Goal: Task Accomplishment & Management: Use online tool/utility

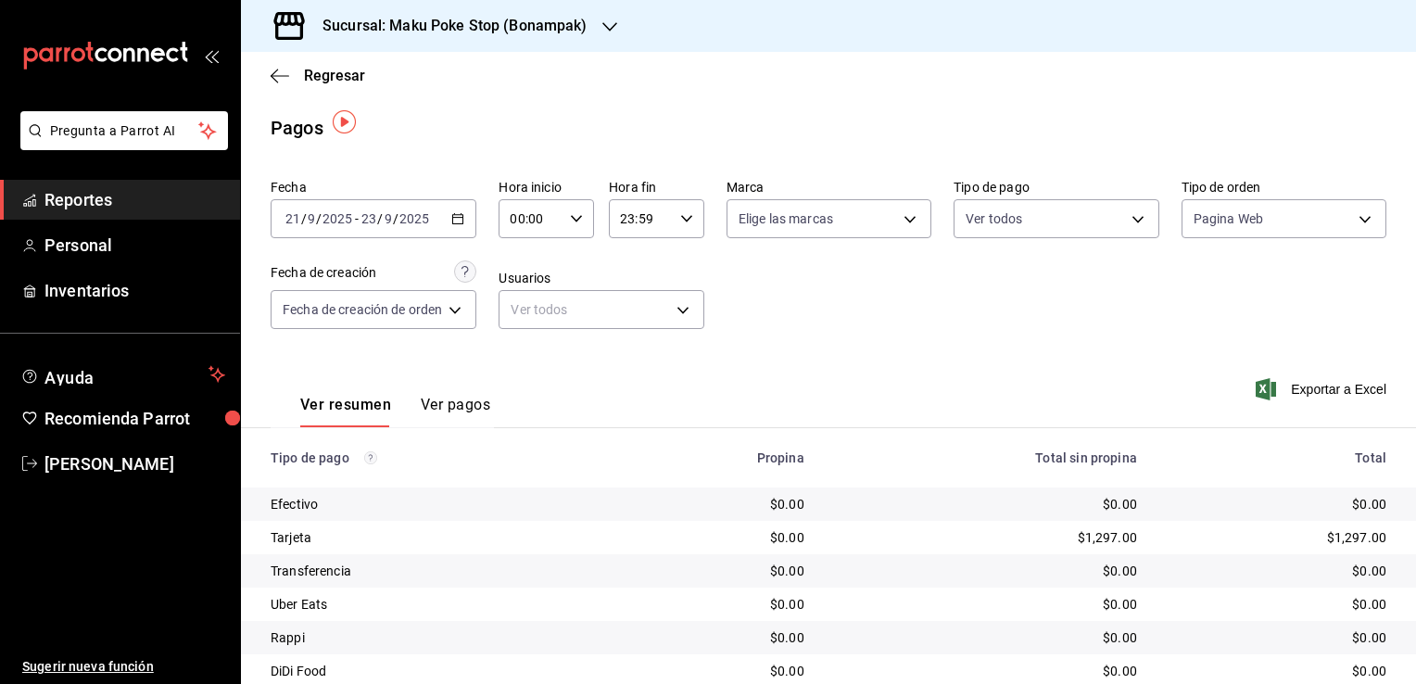
scroll to position [6, 0]
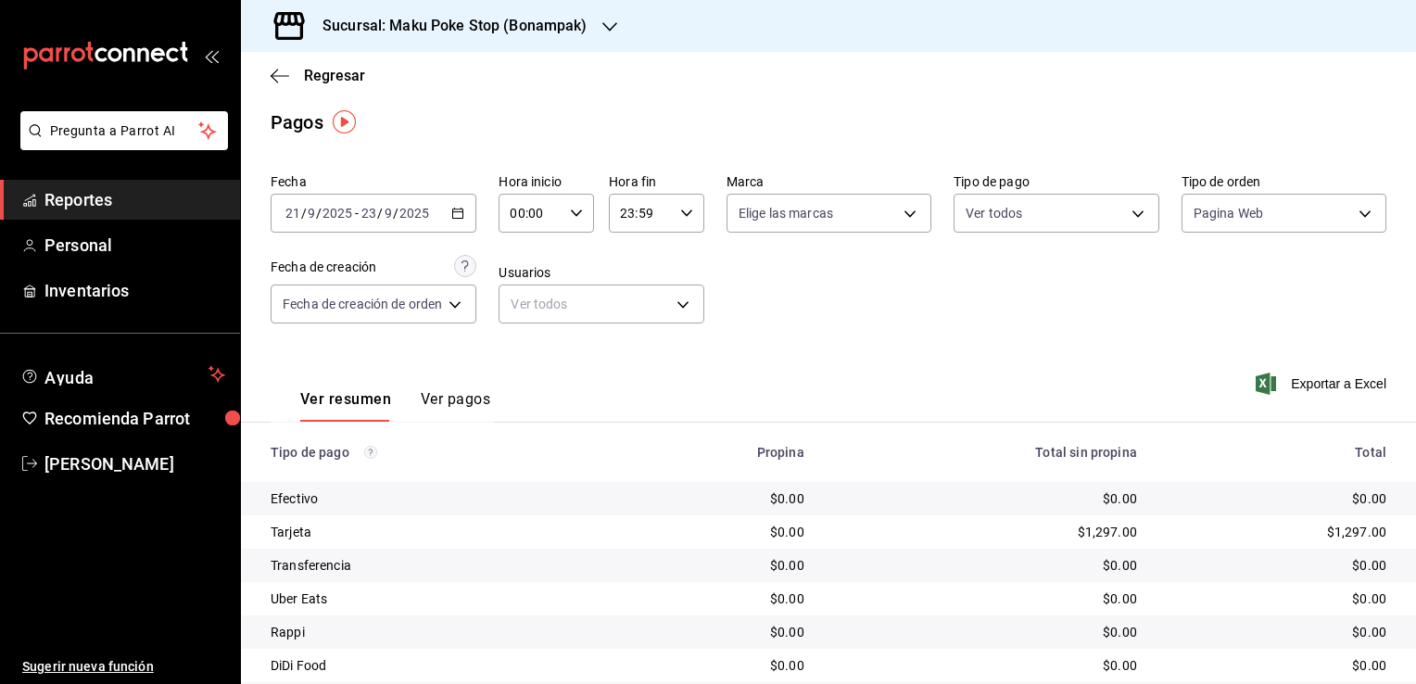
click at [612, 31] on icon "button" at bounding box center [609, 26] width 15 height 15
click at [409, 116] on span "Maku Poke Stop(Huayacan)" at bounding box center [338, 121] width 165 height 19
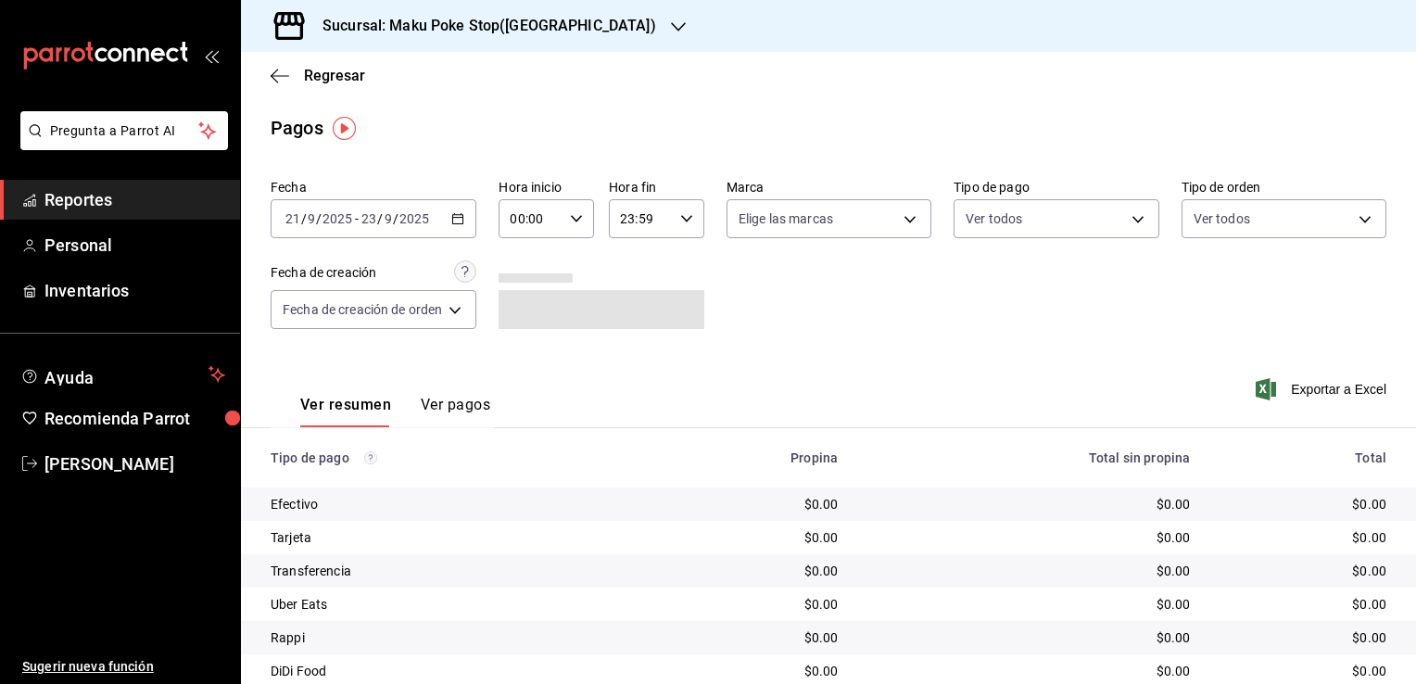
click at [109, 202] on span "Reportes" at bounding box center [134, 199] width 181 height 25
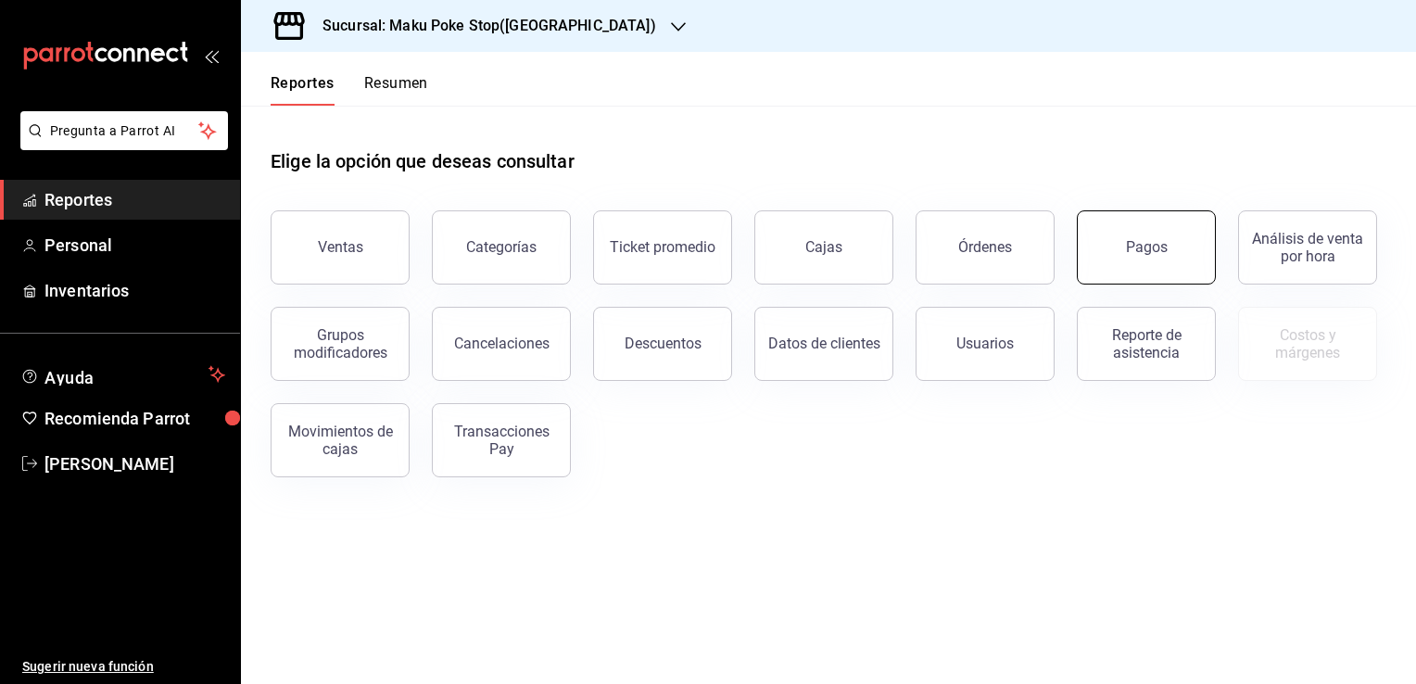
click at [1136, 246] on div "Pagos" at bounding box center [1147, 247] width 42 height 18
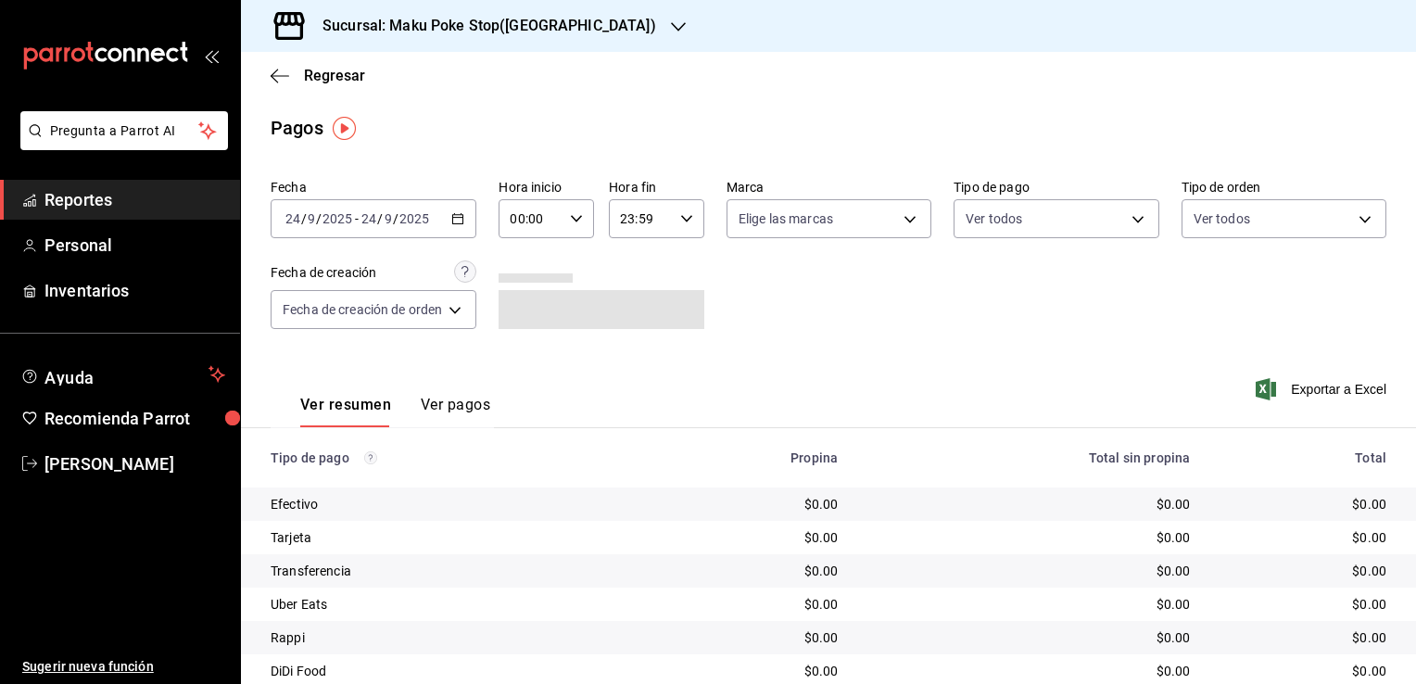
click at [462, 221] on icon "button" at bounding box center [457, 218] width 13 height 13
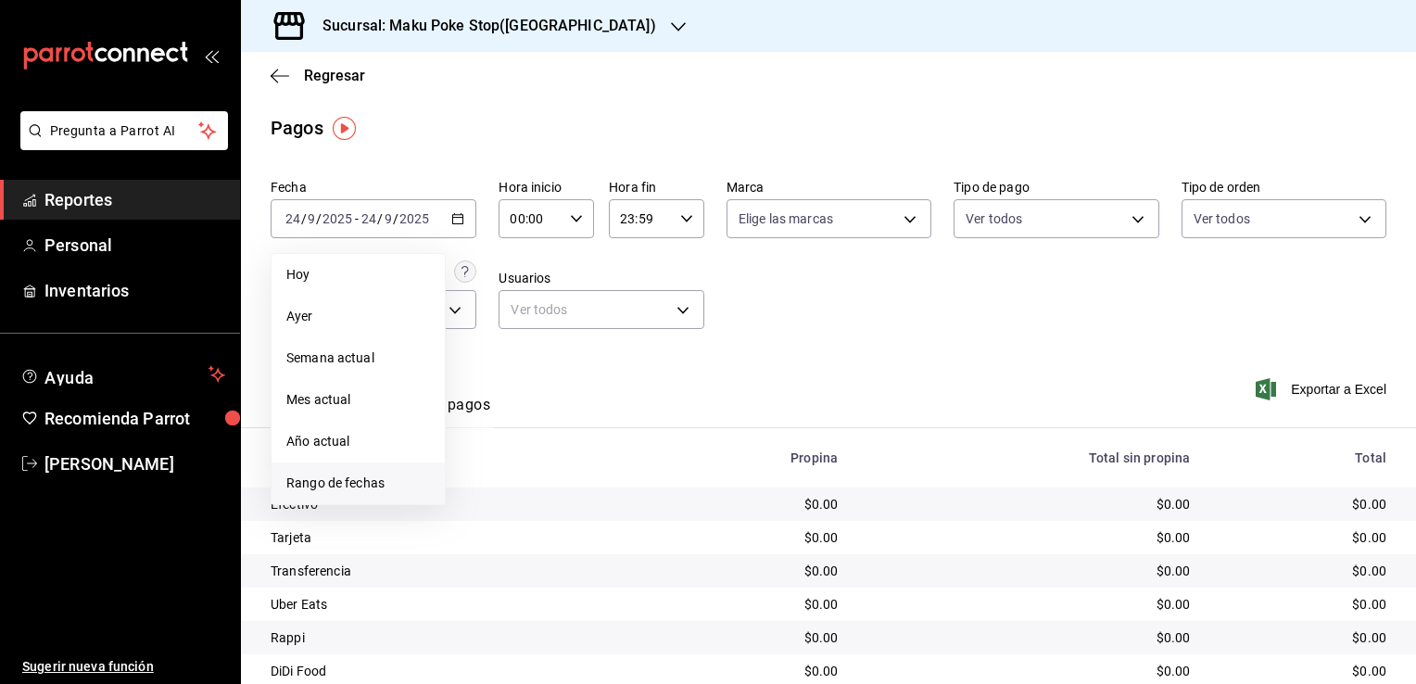
click at [356, 480] on span "Rango de fechas" at bounding box center [358, 482] width 144 height 19
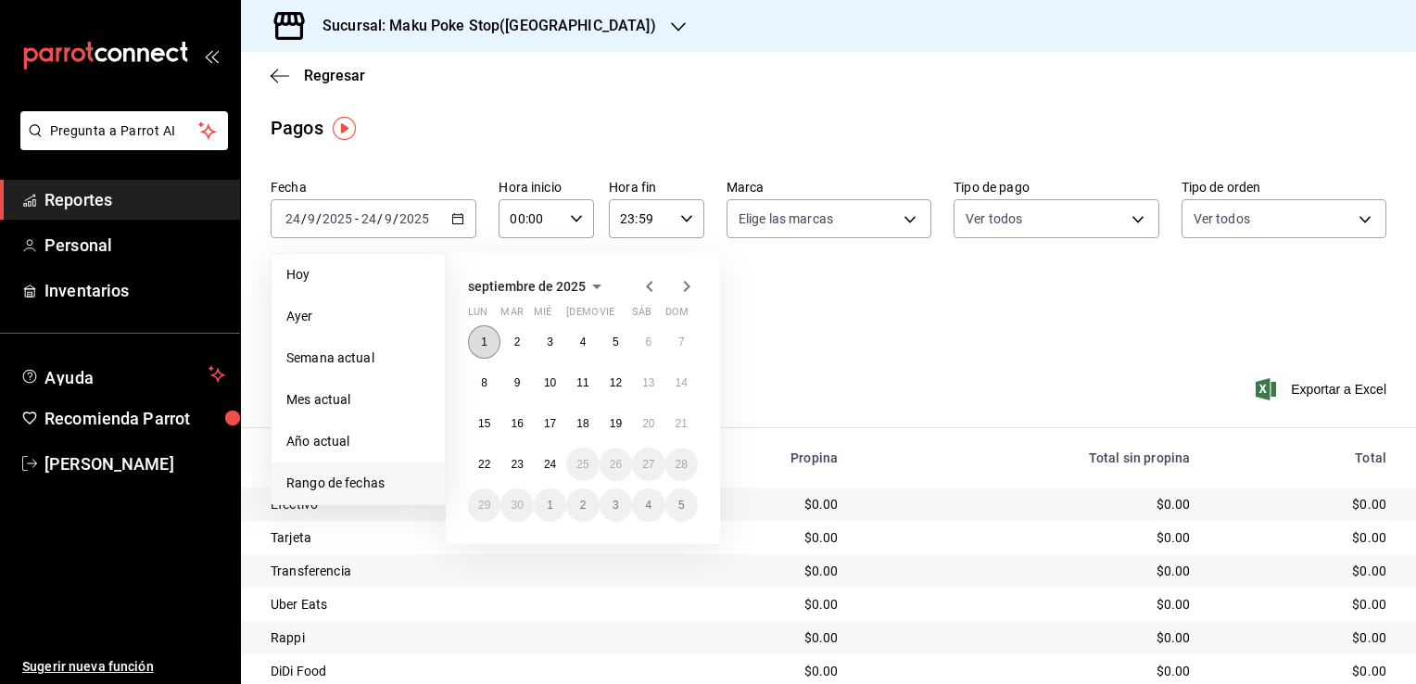
click at [486, 347] on abbr "1" at bounding box center [484, 341] width 6 height 13
click at [526, 471] on button "23" at bounding box center [516, 464] width 32 height 33
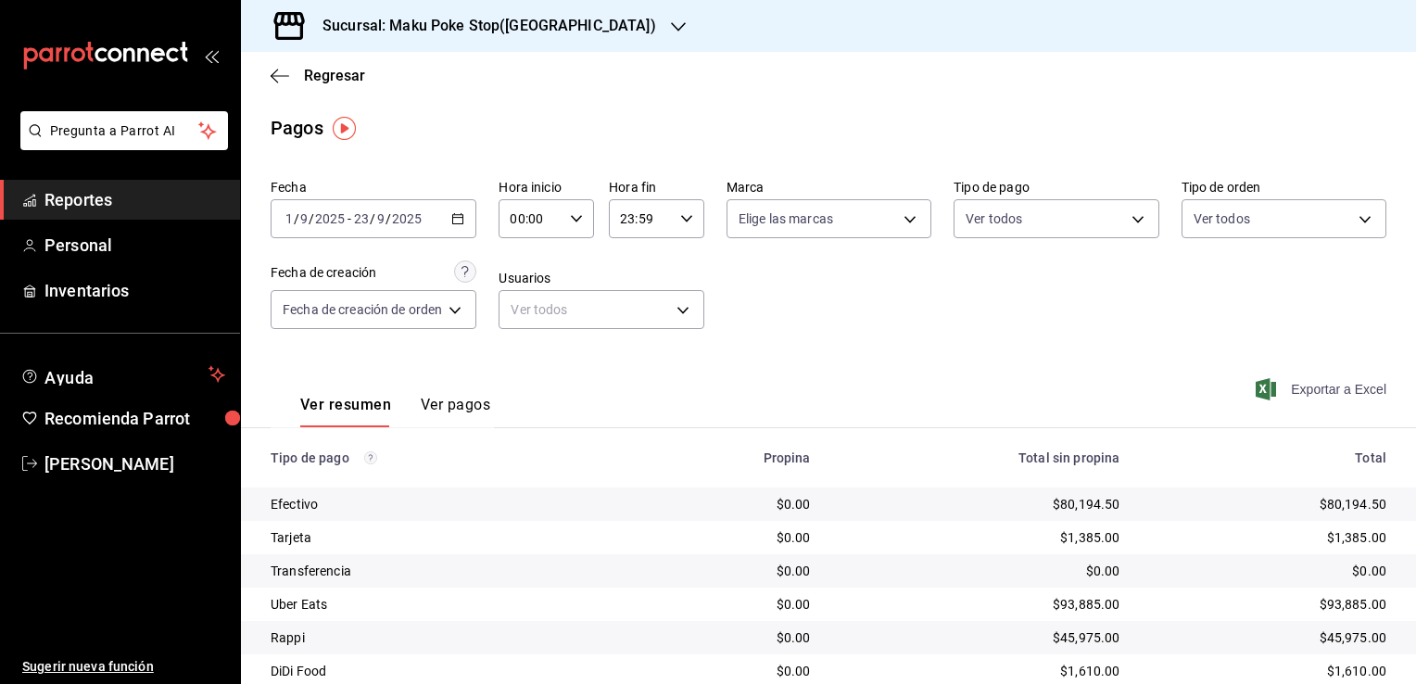
click at [1327, 394] on span "Exportar a Excel" at bounding box center [1322, 389] width 127 height 22
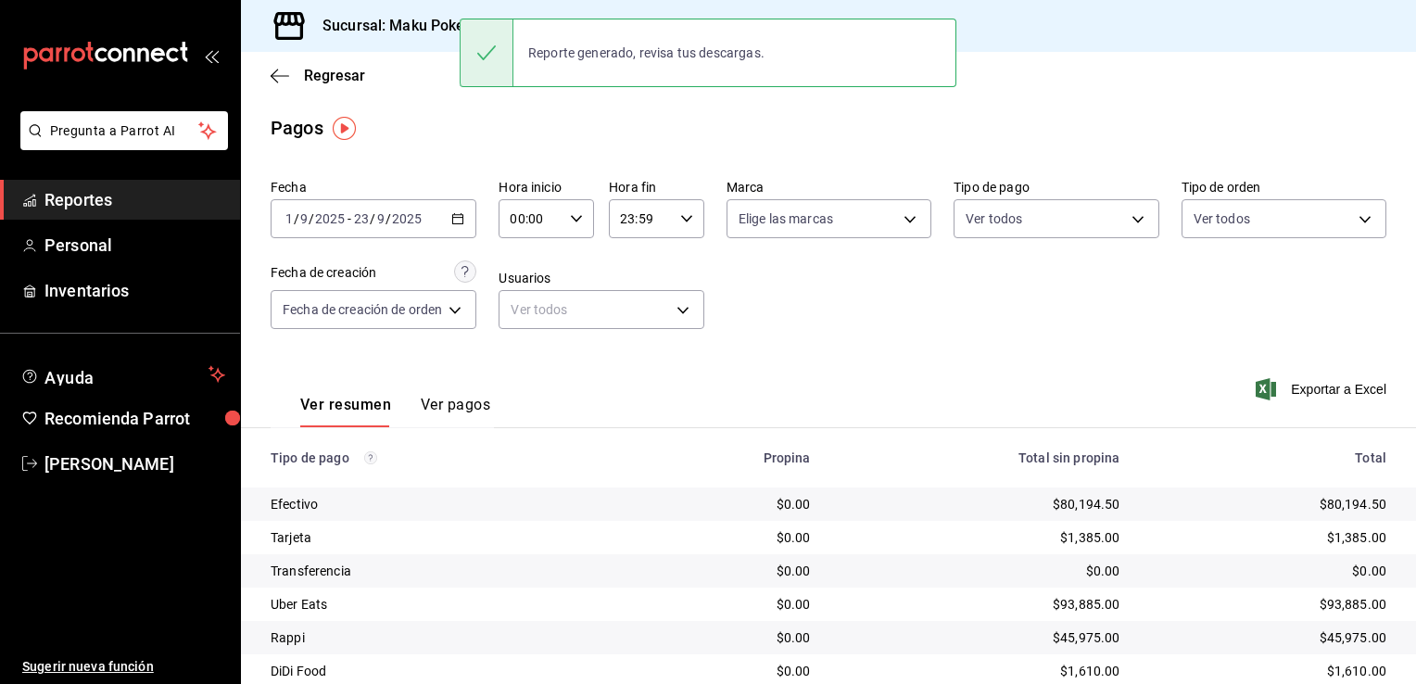
click at [113, 198] on span "Reportes" at bounding box center [134, 199] width 181 height 25
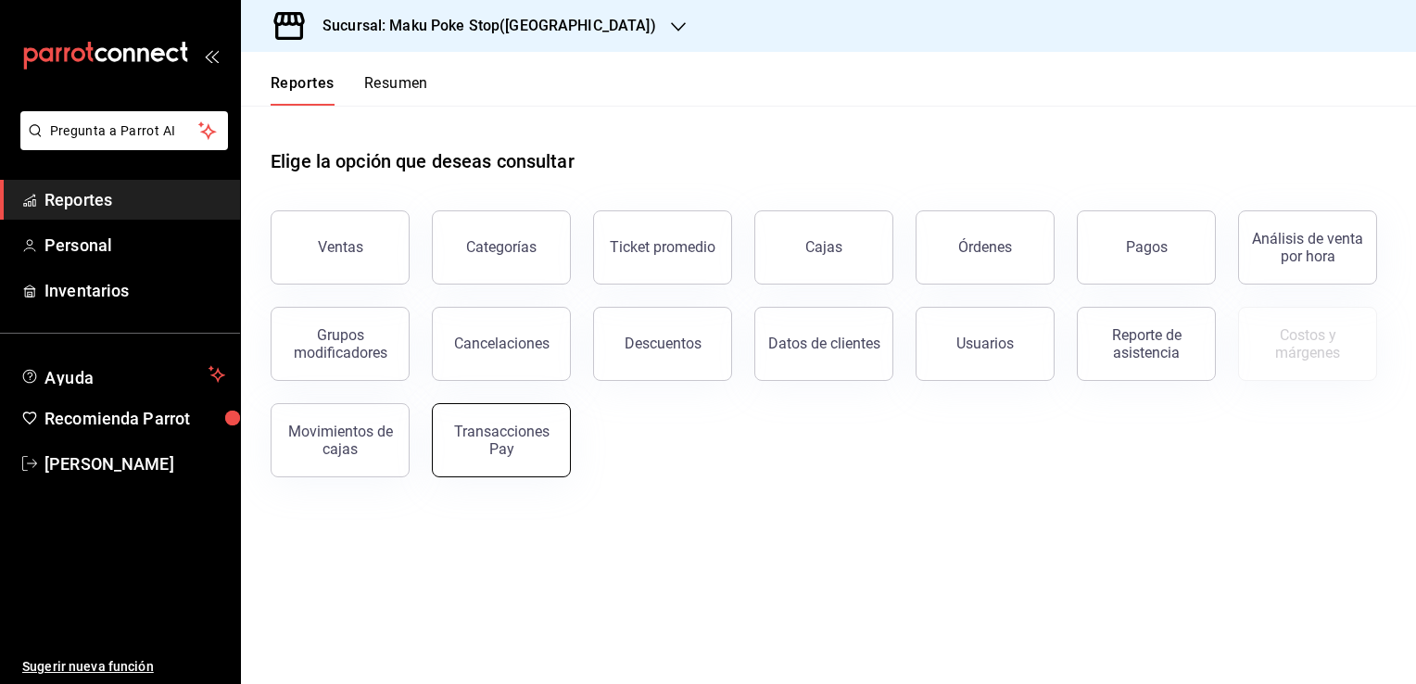
click at [479, 465] on button "Transacciones Pay" at bounding box center [501, 440] width 139 height 74
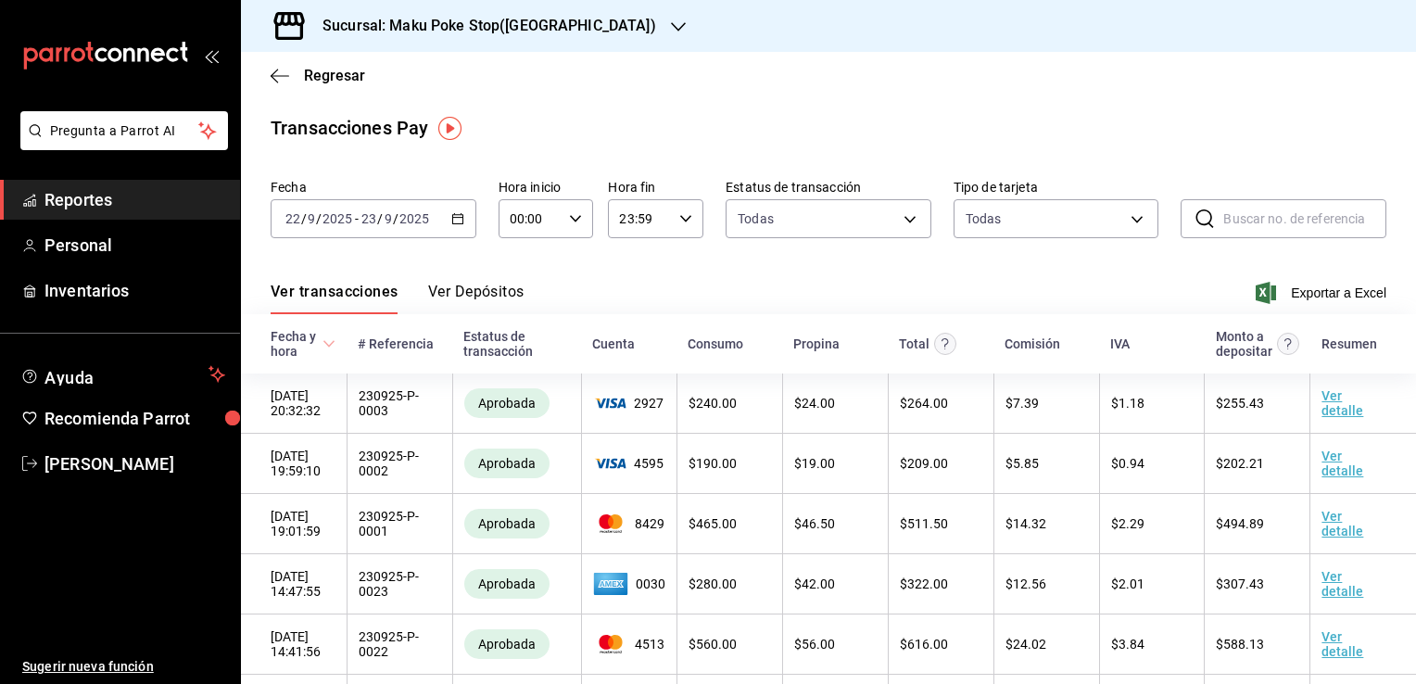
click at [452, 224] on \(Stroke\) "button" at bounding box center [457, 219] width 11 height 10
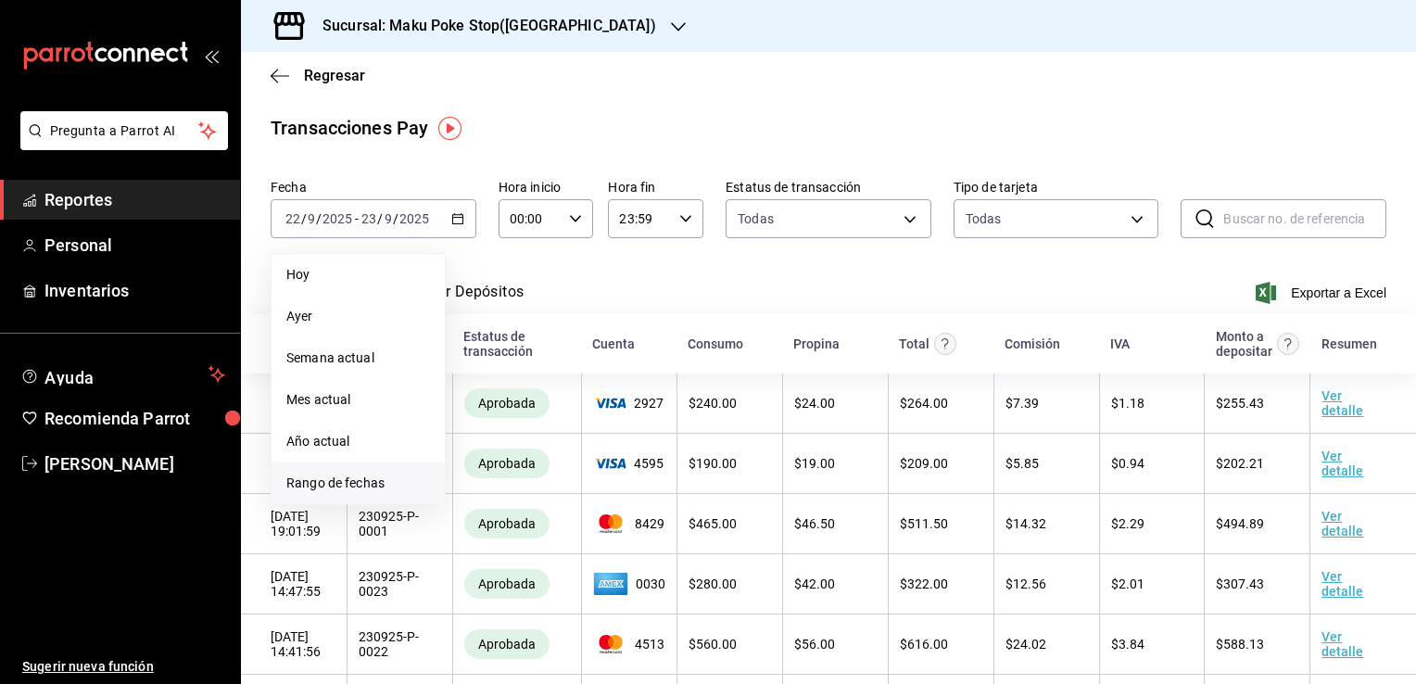
click at [307, 481] on span "Rango de fechas" at bounding box center [358, 482] width 144 height 19
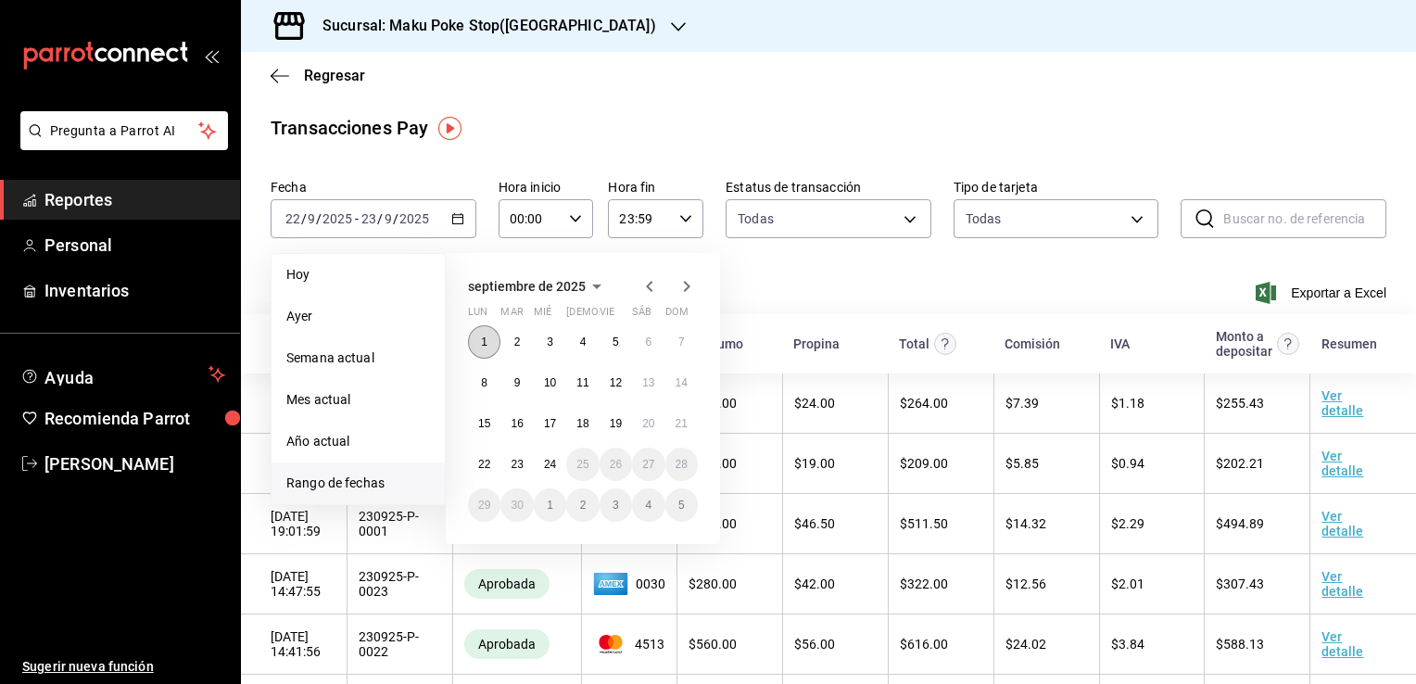
click at [476, 336] on button "1" at bounding box center [484, 341] width 32 height 33
click at [531, 469] on button "23" at bounding box center [516, 464] width 32 height 33
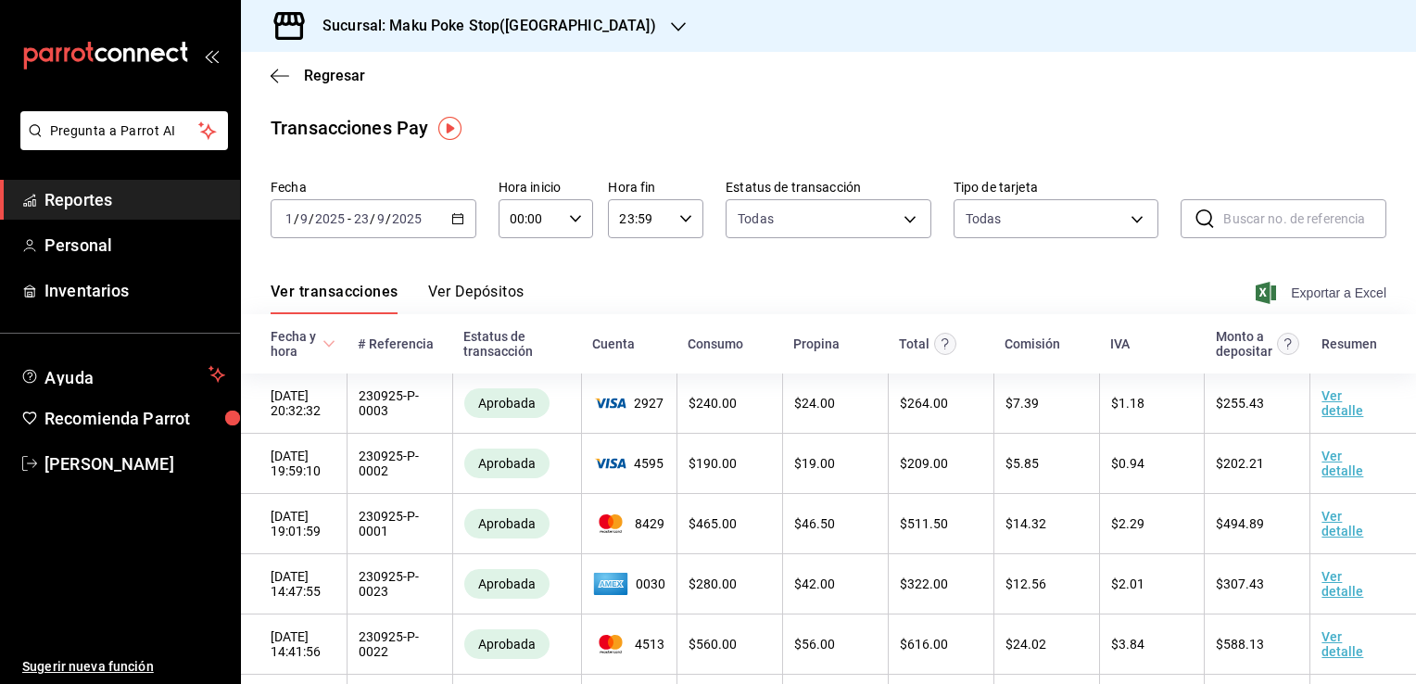
click at [1319, 297] on span "Exportar a Excel" at bounding box center [1322, 293] width 127 height 22
click at [813, 42] on div "Sucursal: Maku Poke Stop([GEOGRAPHIC_DATA])" at bounding box center [828, 26] width 1175 height 52
click at [78, 206] on span "Reportes" at bounding box center [134, 199] width 181 height 25
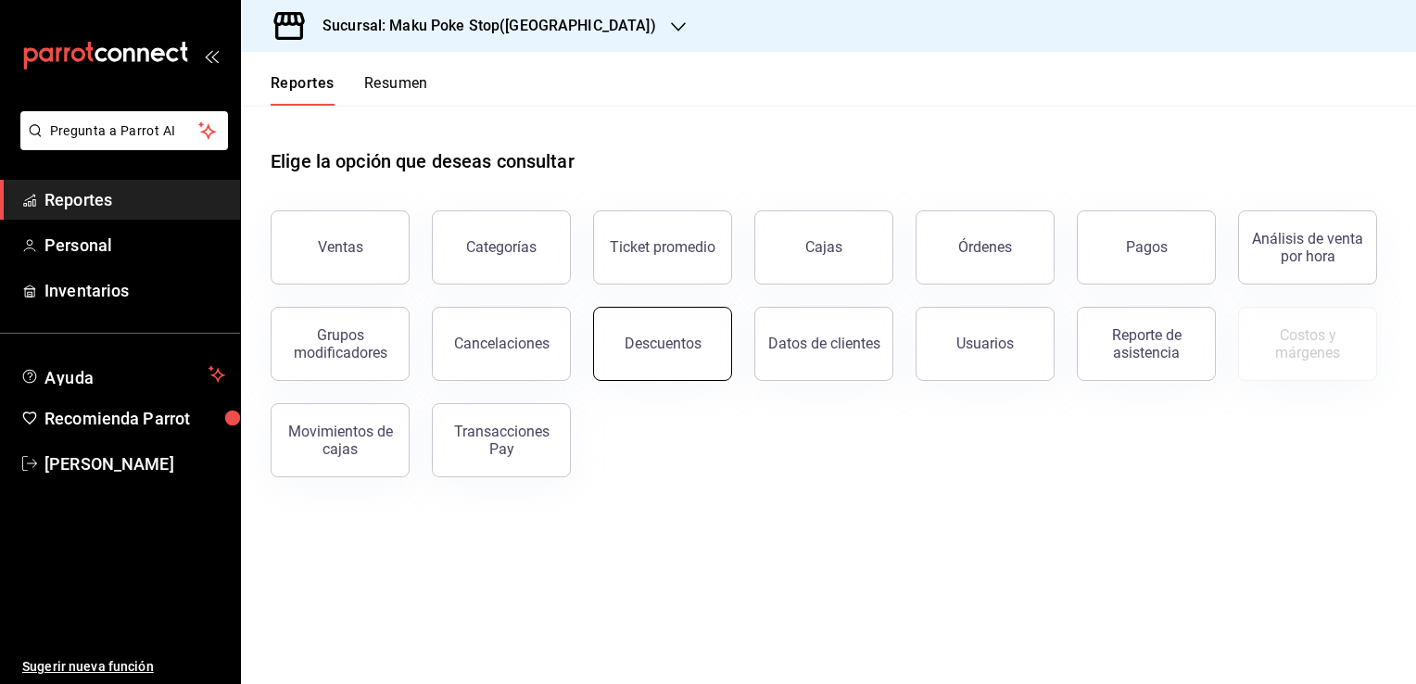
click at [670, 347] on div "Descuentos" at bounding box center [663, 344] width 77 height 18
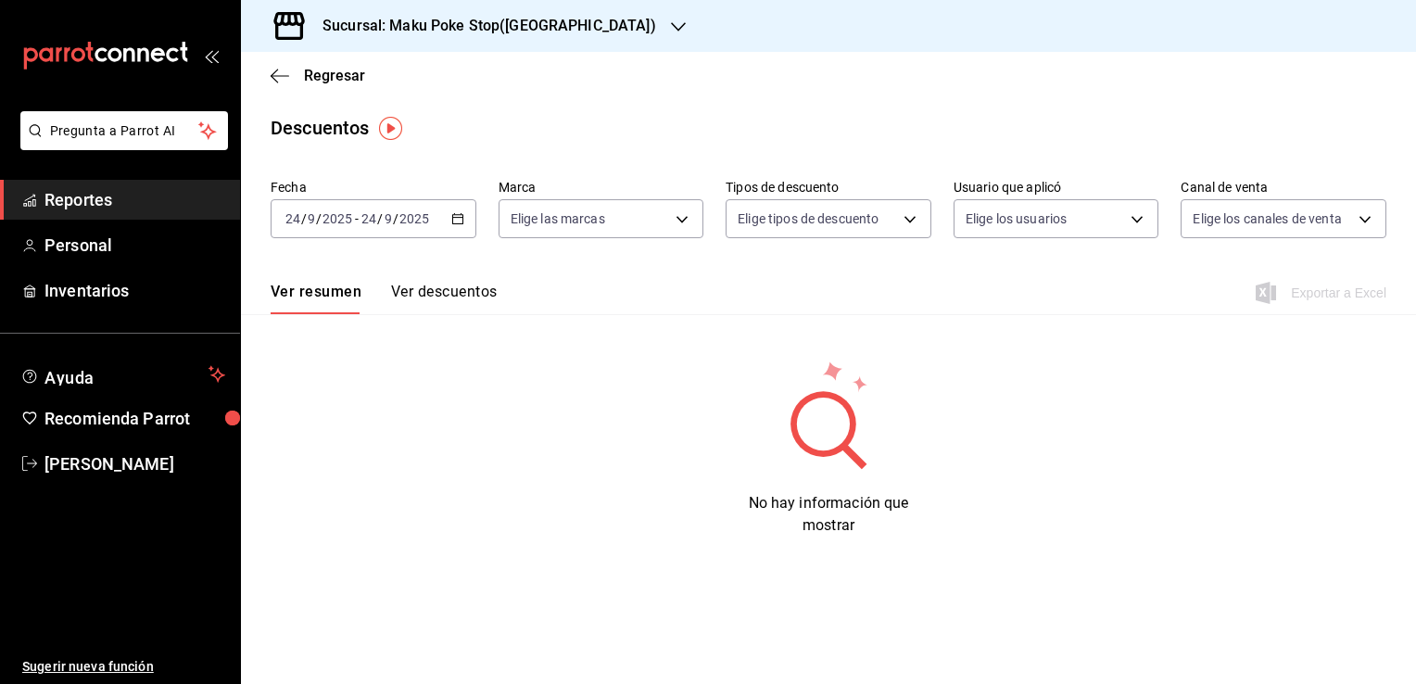
click at [451, 221] on icon "button" at bounding box center [457, 218] width 13 height 13
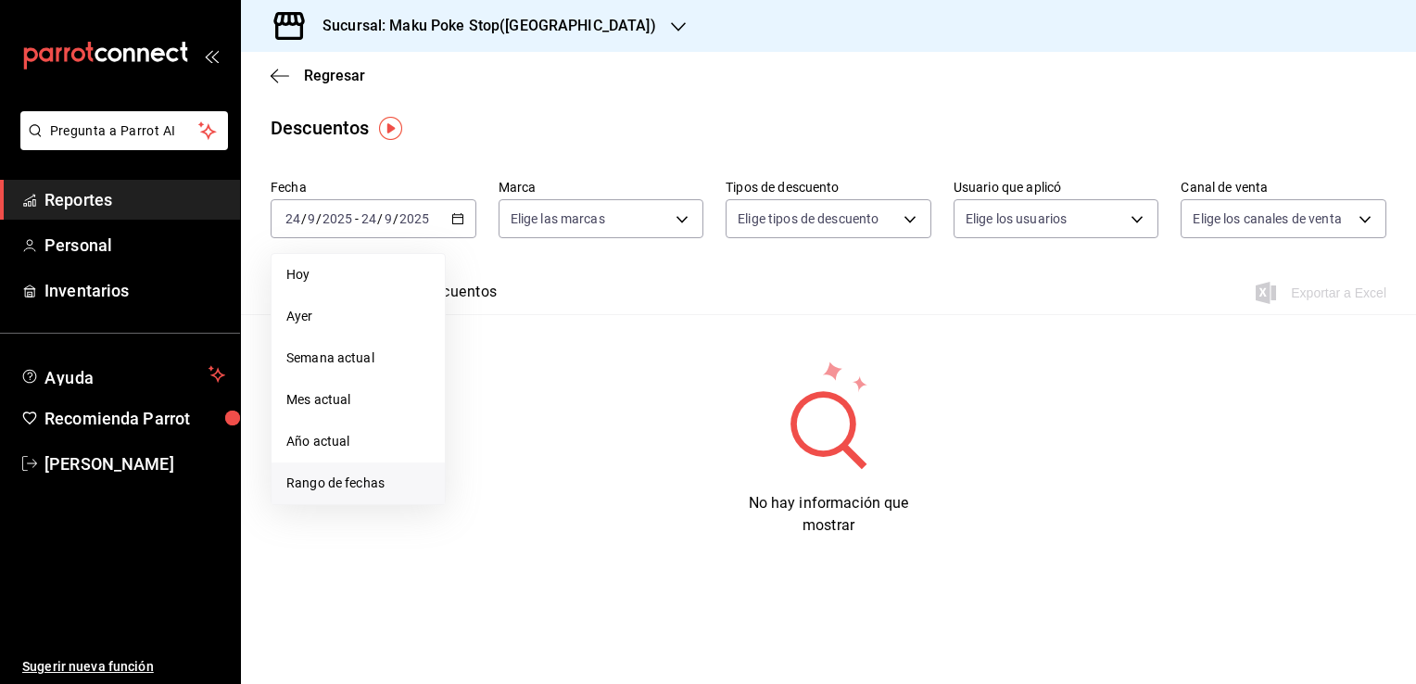
click at [334, 484] on span "Rango de fechas" at bounding box center [358, 482] width 144 height 19
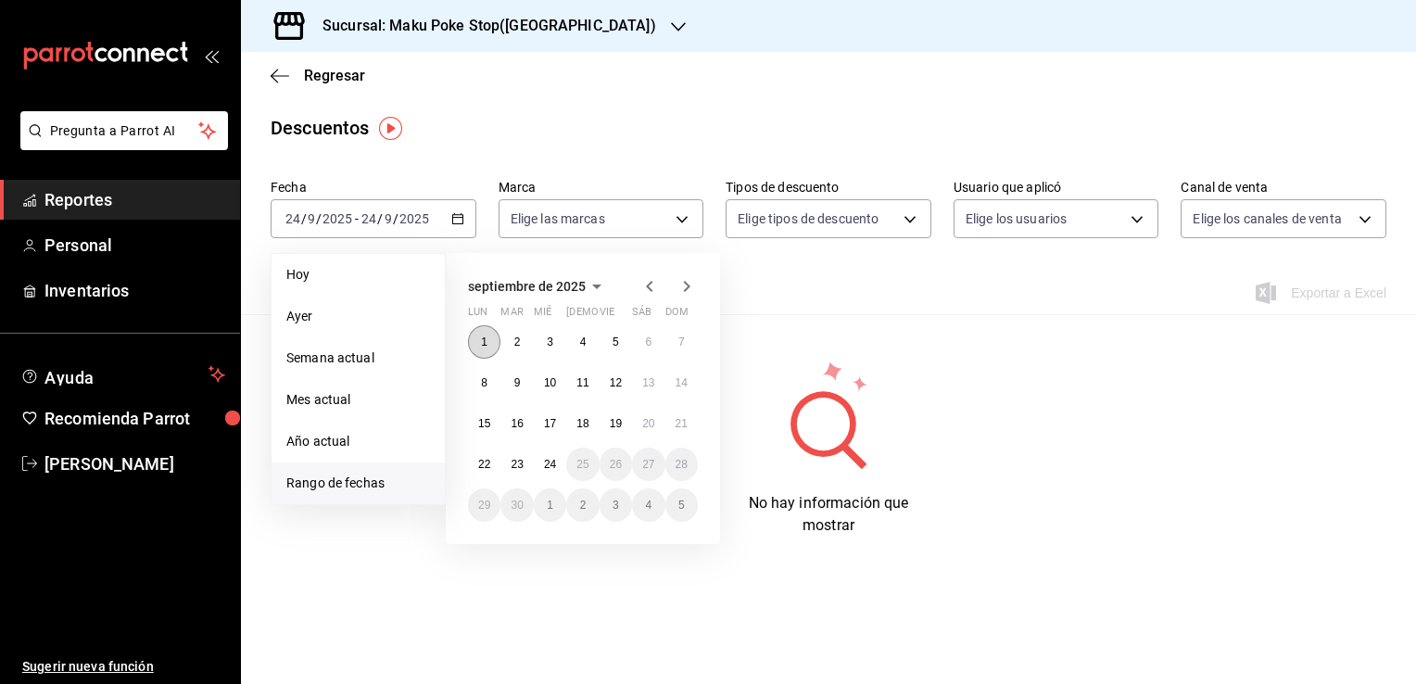
click at [473, 335] on button "1" at bounding box center [484, 341] width 32 height 33
click at [516, 469] on abbr "23" at bounding box center [517, 464] width 12 height 13
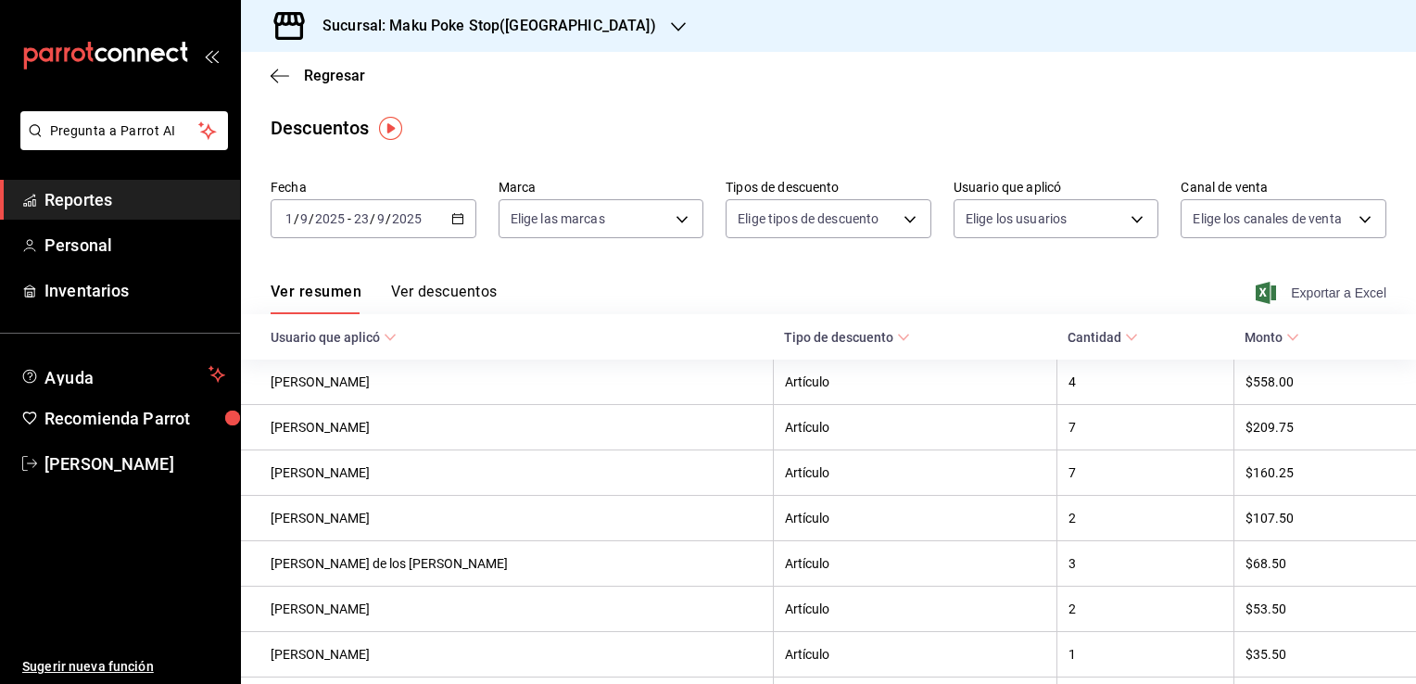
click at [1345, 286] on span "Exportar a Excel" at bounding box center [1322, 293] width 127 height 22
click at [85, 208] on span "Reportes" at bounding box center [134, 199] width 181 height 25
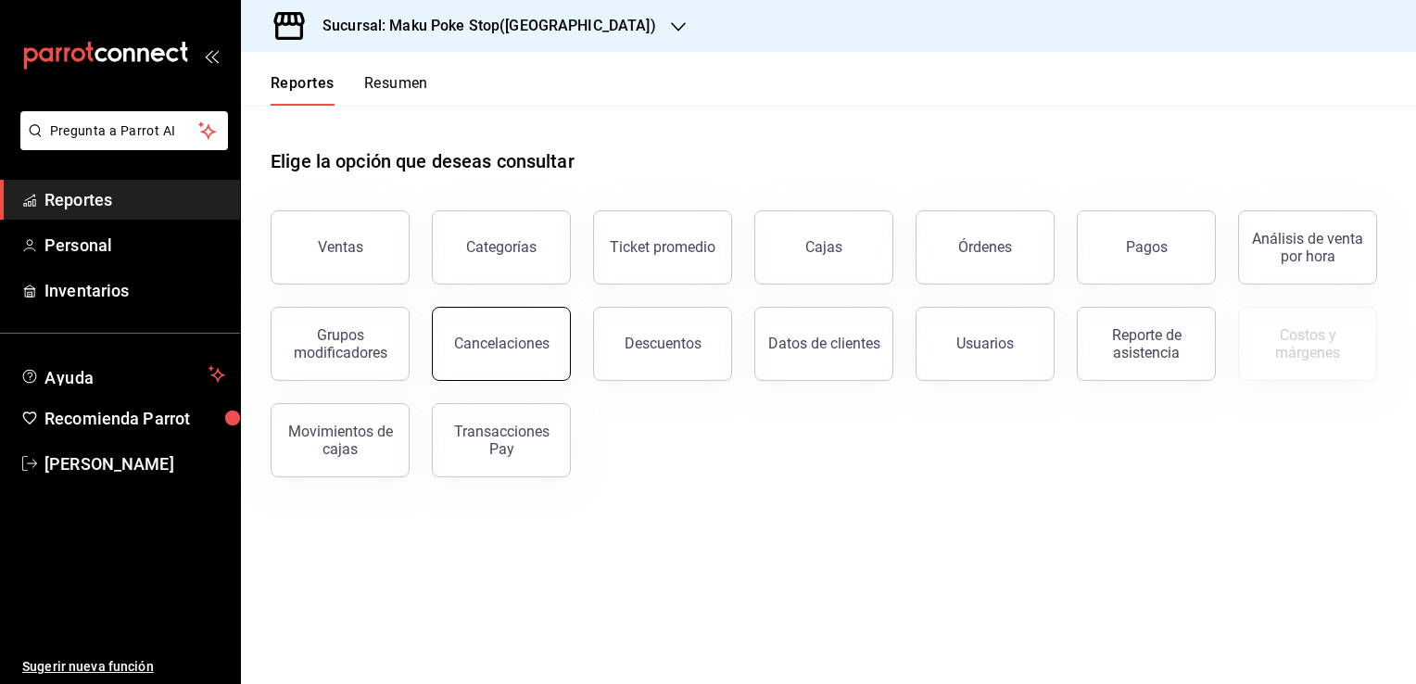
click at [520, 363] on button "Cancelaciones" at bounding box center [501, 344] width 139 height 74
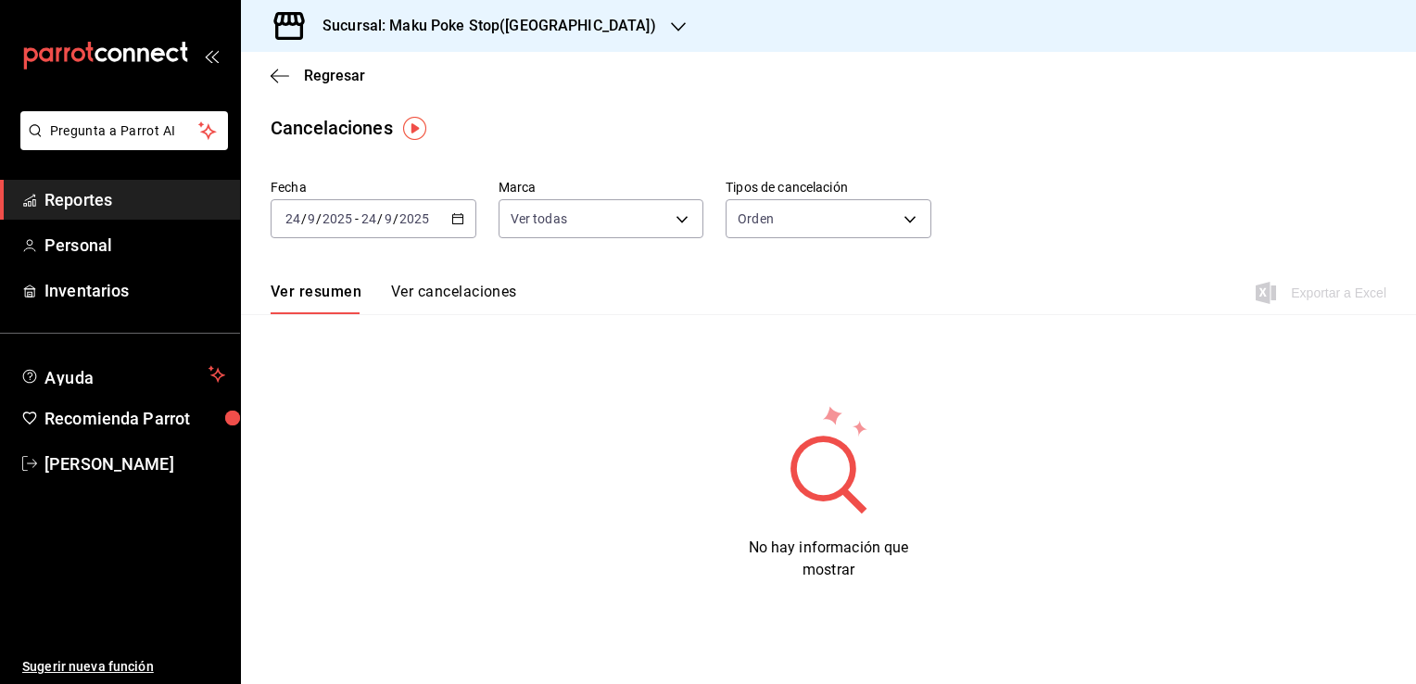
click at [456, 220] on icon "button" at bounding box center [457, 218] width 13 height 13
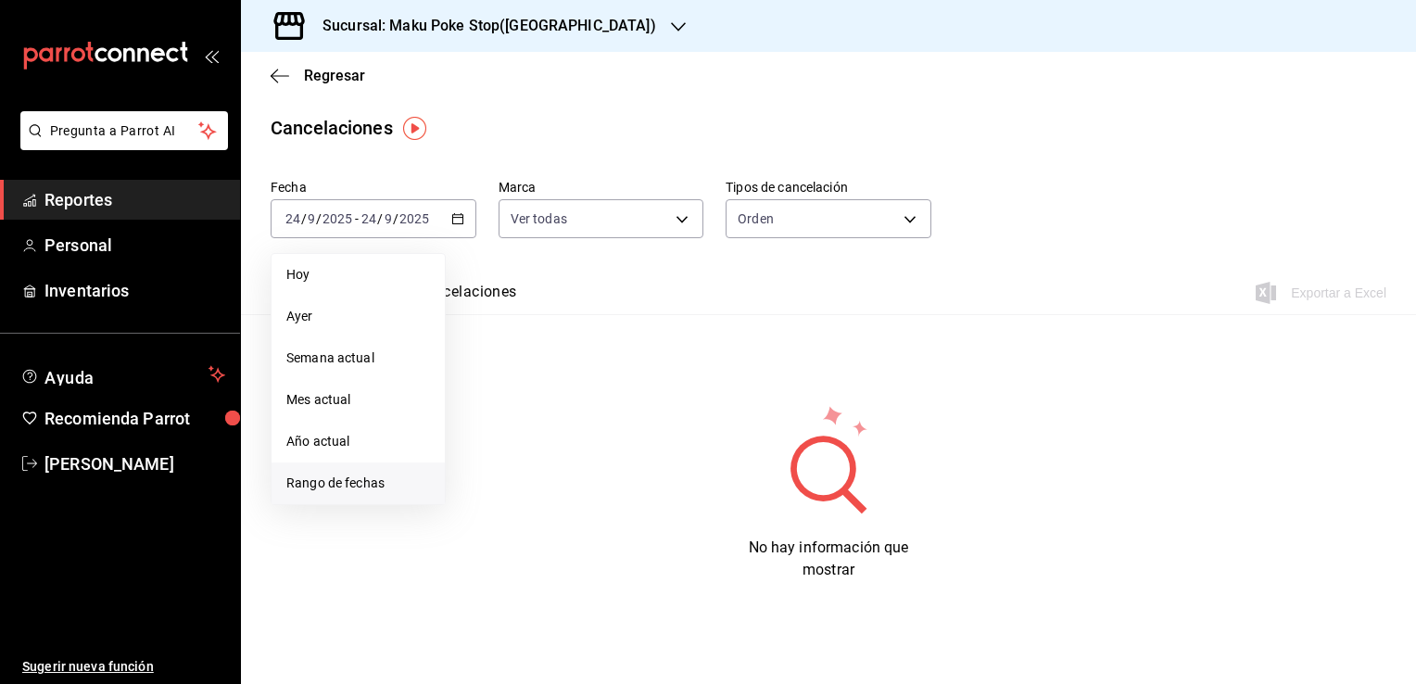
click at [351, 487] on span "Rango de fechas" at bounding box center [358, 482] width 144 height 19
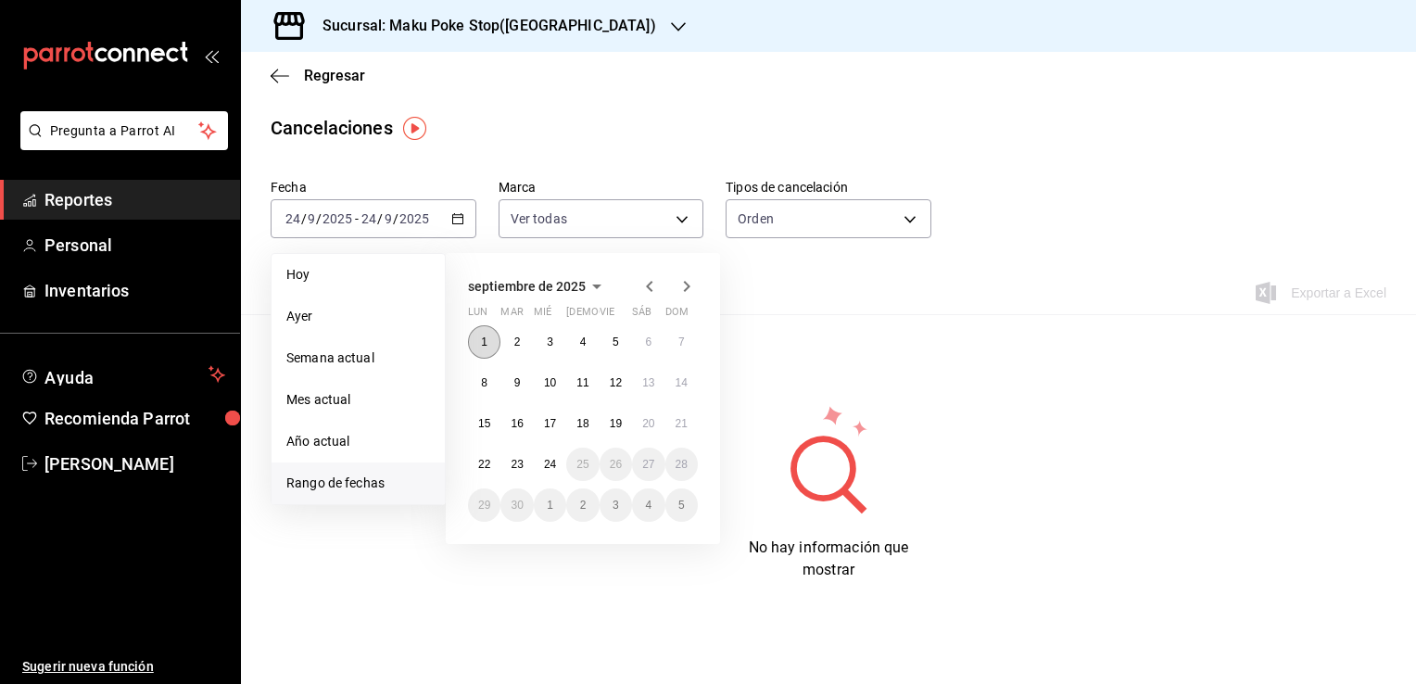
click at [485, 346] on abbr "1" at bounding box center [484, 341] width 6 height 13
click at [519, 470] on button "23" at bounding box center [516, 464] width 32 height 33
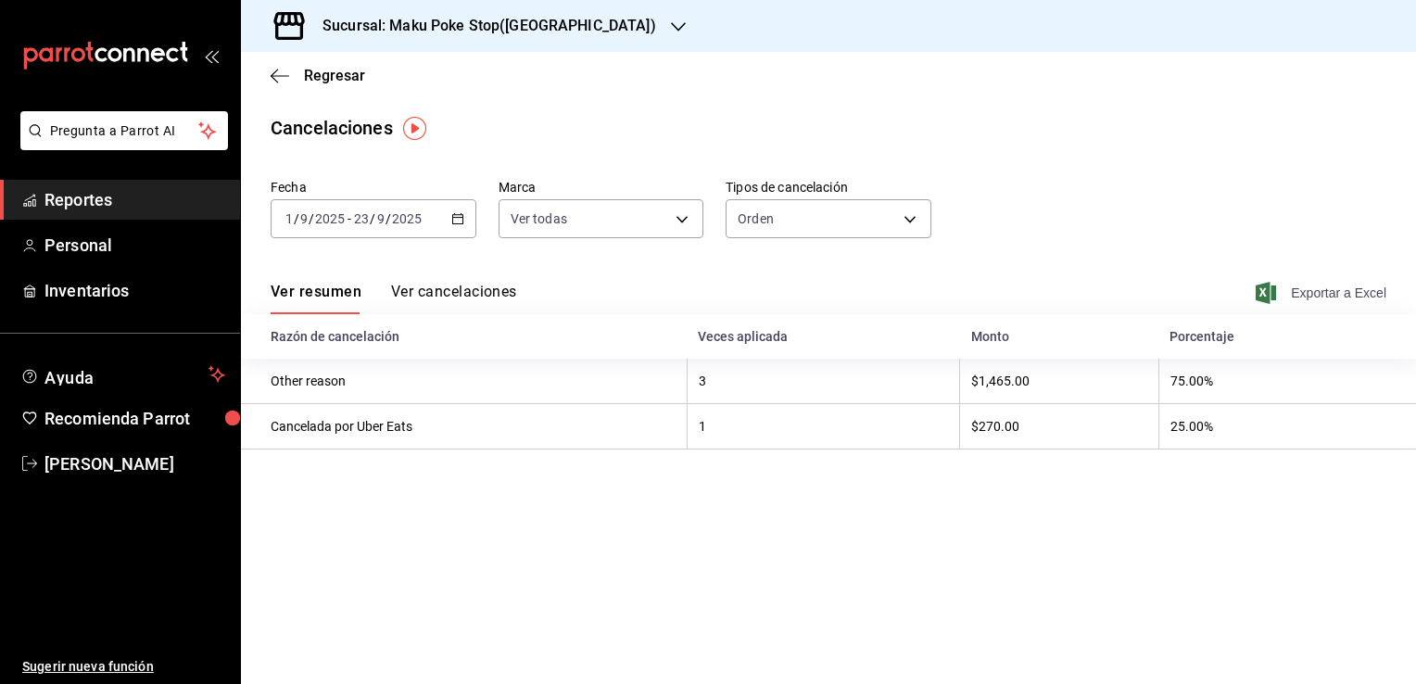
click at [1370, 292] on span "Exportar a Excel" at bounding box center [1322, 293] width 127 height 22
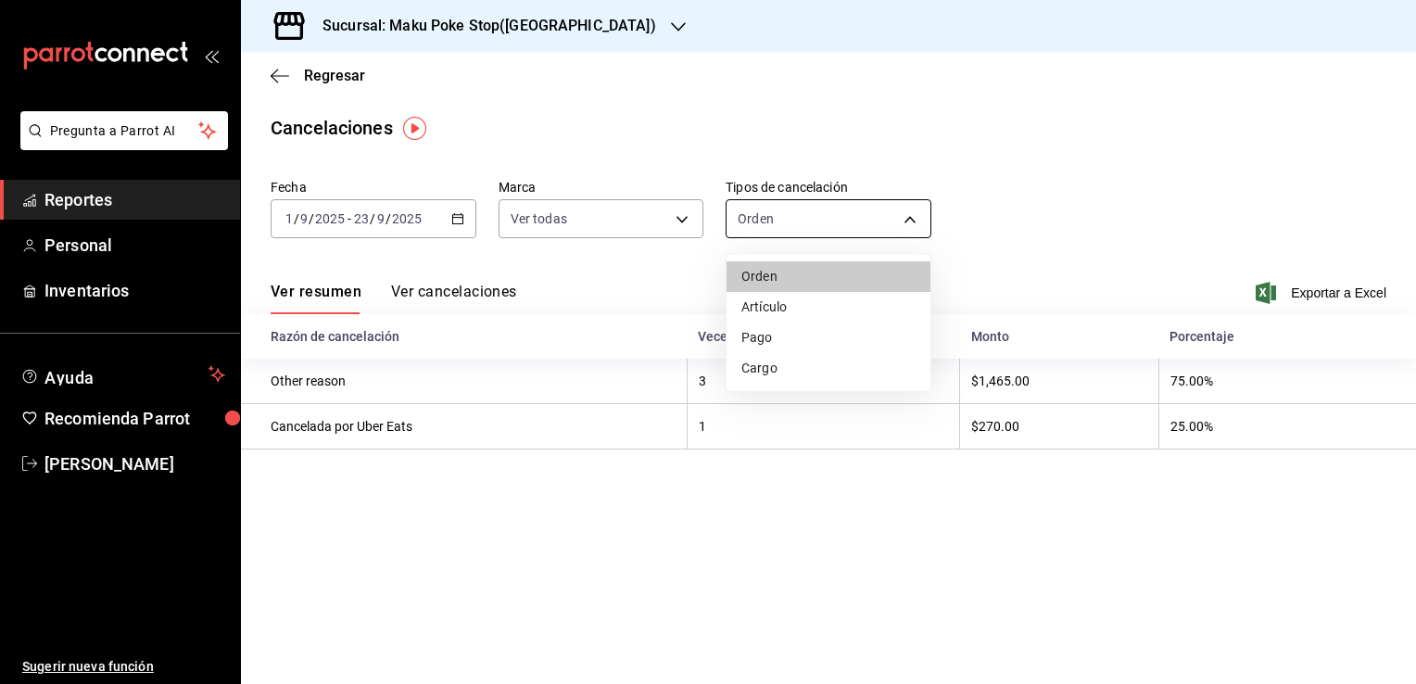
click at [920, 211] on body "Pregunta a Parrot AI Reportes Personal Inventarios Ayuda Recomienda Parrot [PER…" at bounding box center [708, 342] width 1416 height 684
click at [819, 306] on li "Artículo" at bounding box center [828, 307] width 204 height 31
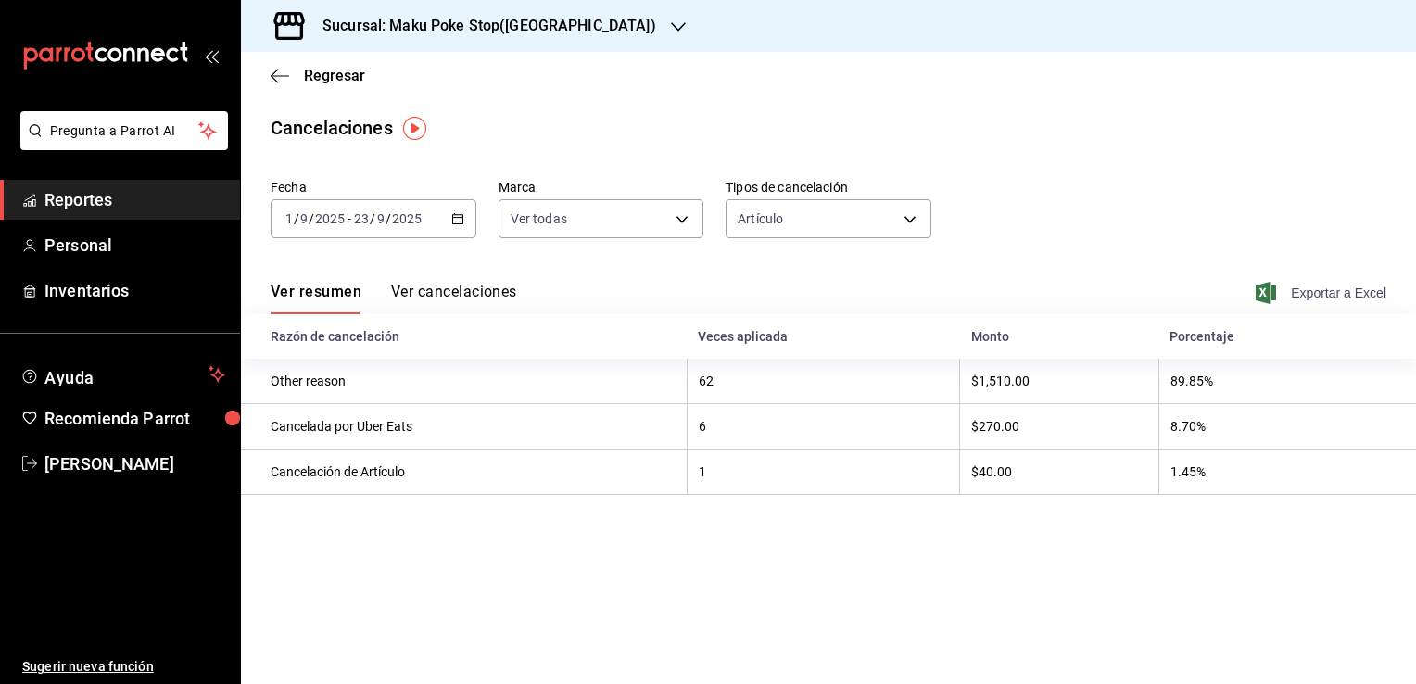
click at [1293, 301] on span "Exportar a Excel" at bounding box center [1322, 293] width 127 height 22
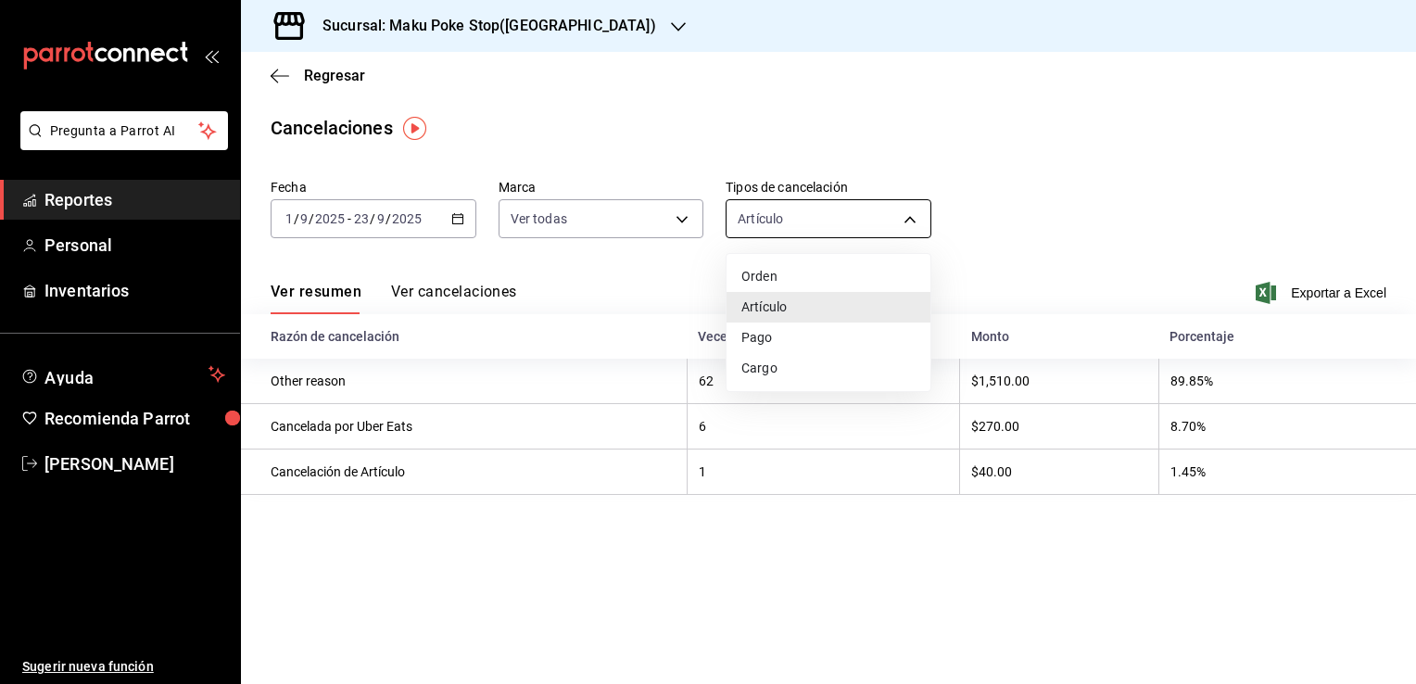
click at [917, 221] on body "Pregunta a Parrot AI Reportes Personal Inventarios Ayuda Recomienda Parrot [PER…" at bounding box center [708, 342] width 1416 height 684
click at [806, 340] on li "Pago" at bounding box center [828, 337] width 204 height 31
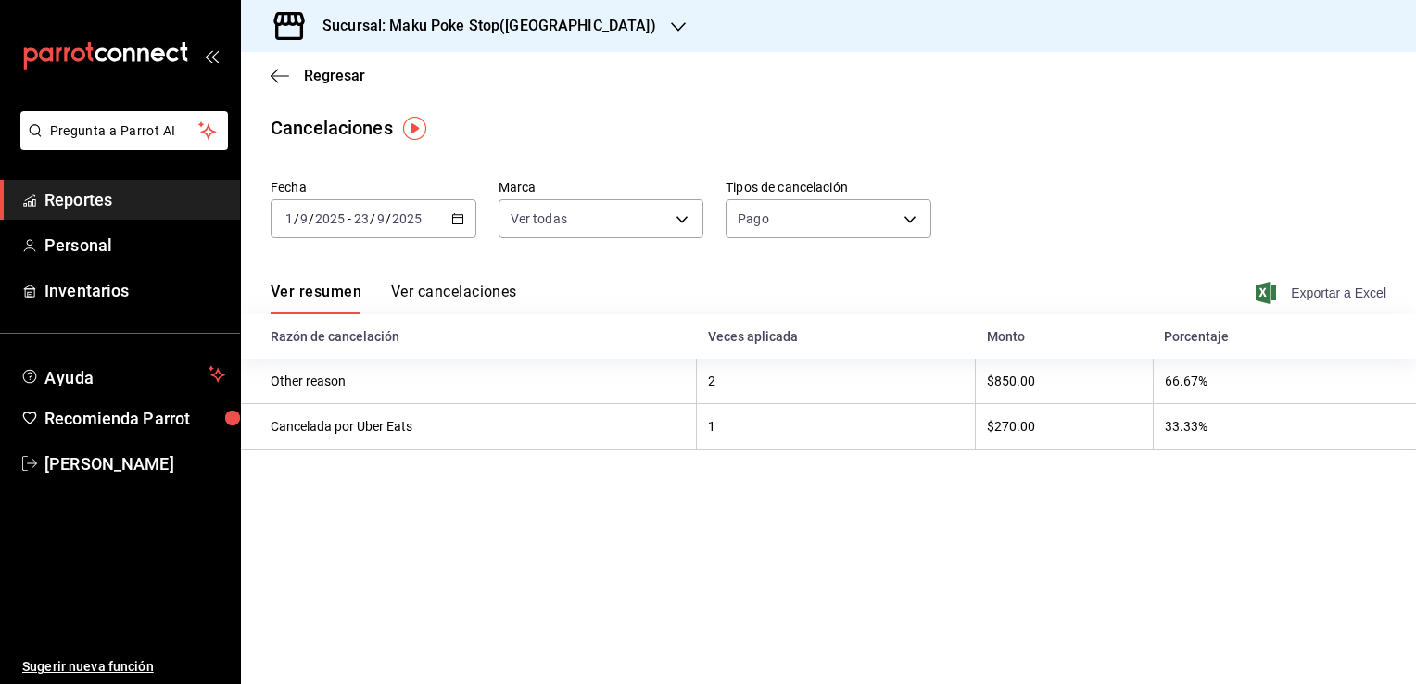
click at [1308, 293] on span "Exportar a Excel" at bounding box center [1322, 293] width 127 height 22
click at [907, 213] on body "Pregunta a Parrot AI Reportes Personal Inventarios Ayuda Recomienda Parrot [PER…" at bounding box center [708, 342] width 1416 height 684
click at [797, 365] on li "Cargo" at bounding box center [828, 368] width 204 height 31
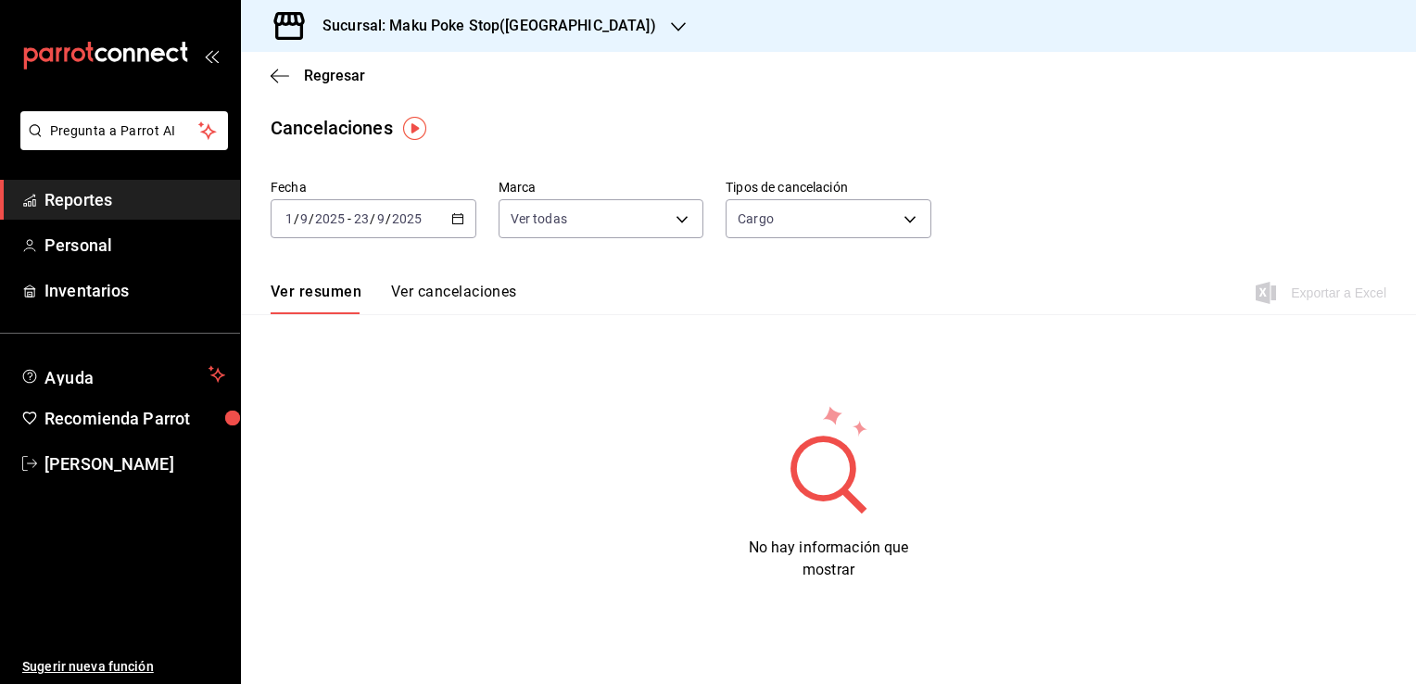
click at [429, 297] on button "Ver cancelaciones" at bounding box center [454, 299] width 126 height 32
click at [429, 297] on button "Ver cancelaciones" at bounding box center [451, 299] width 130 height 32
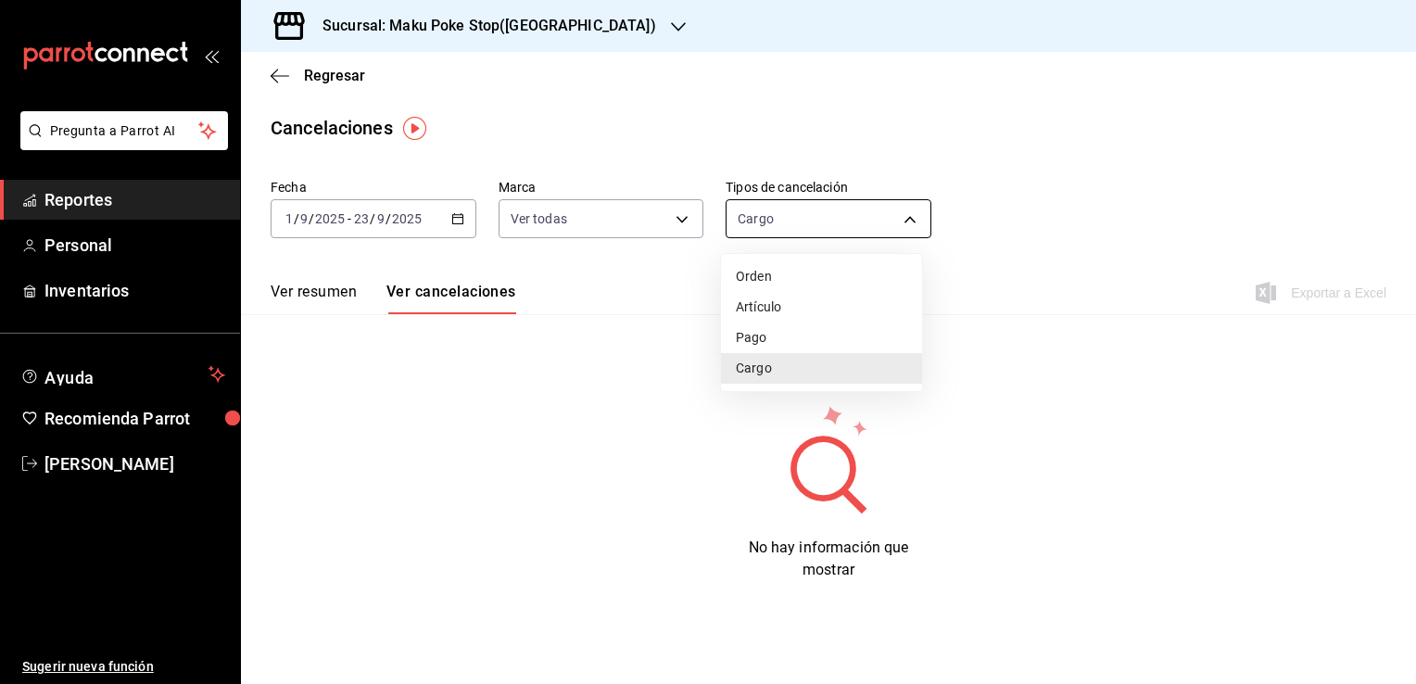
click at [806, 227] on body "Pregunta a Parrot AI Reportes Personal Inventarios Ayuda Recomienda Parrot [PER…" at bounding box center [708, 342] width 1416 height 684
click at [781, 283] on li "Orden" at bounding box center [821, 276] width 201 height 31
type input "ORDER"
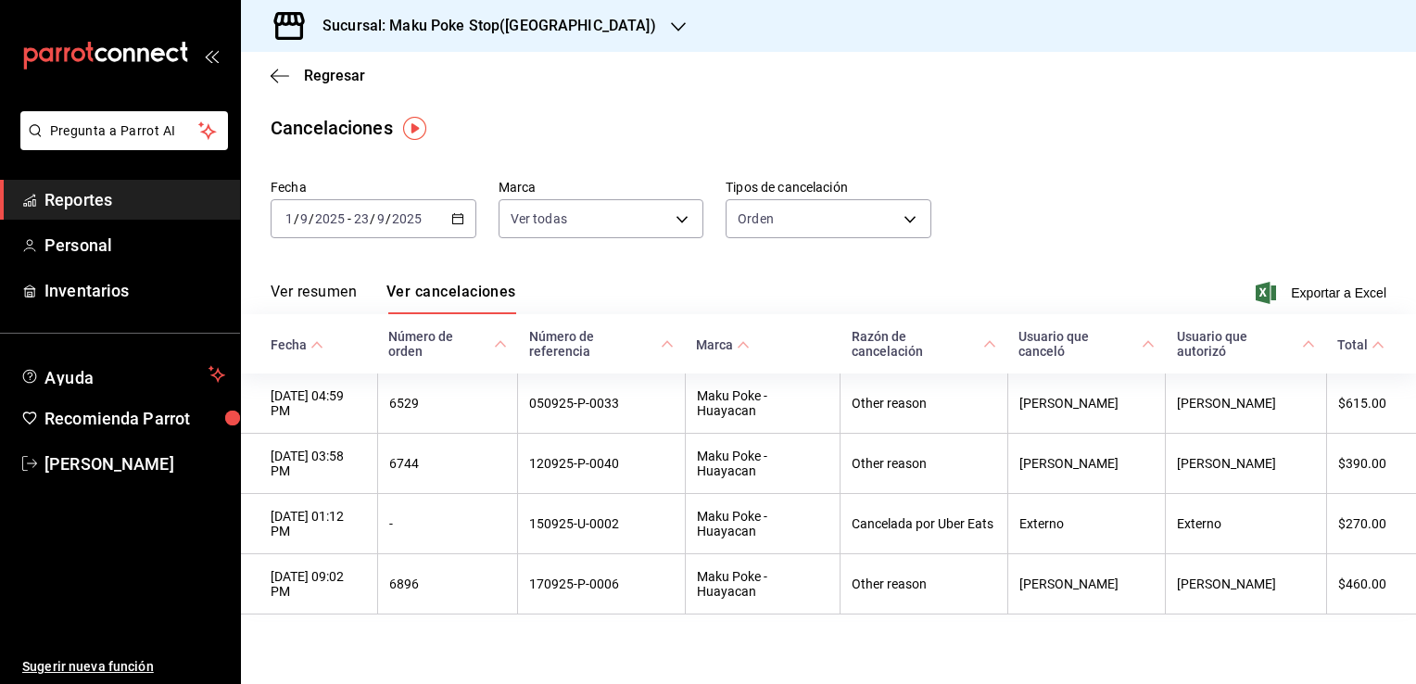
click at [446, 296] on button "Ver cancelaciones" at bounding box center [451, 299] width 130 height 32
click at [56, 198] on span "Reportes" at bounding box center [134, 199] width 181 height 25
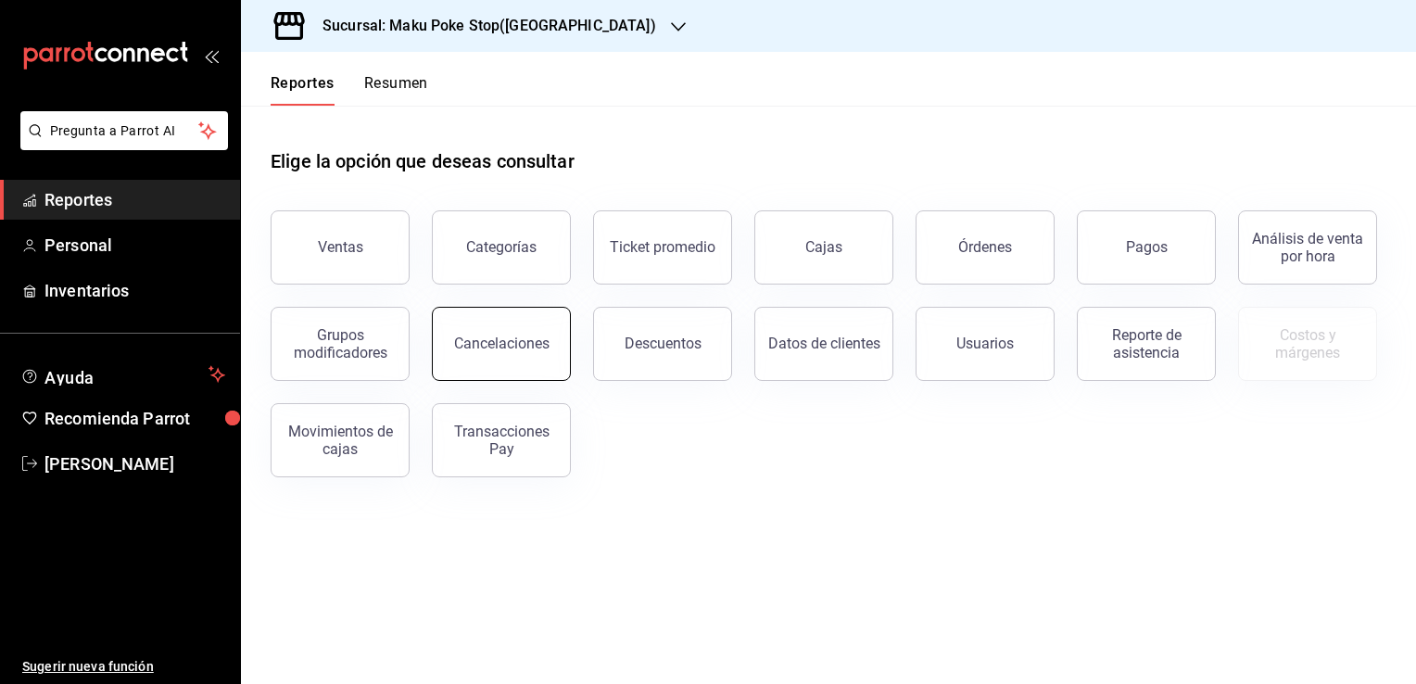
click at [520, 351] on div "Cancelaciones" at bounding box center [501, 344] width 95 height 18
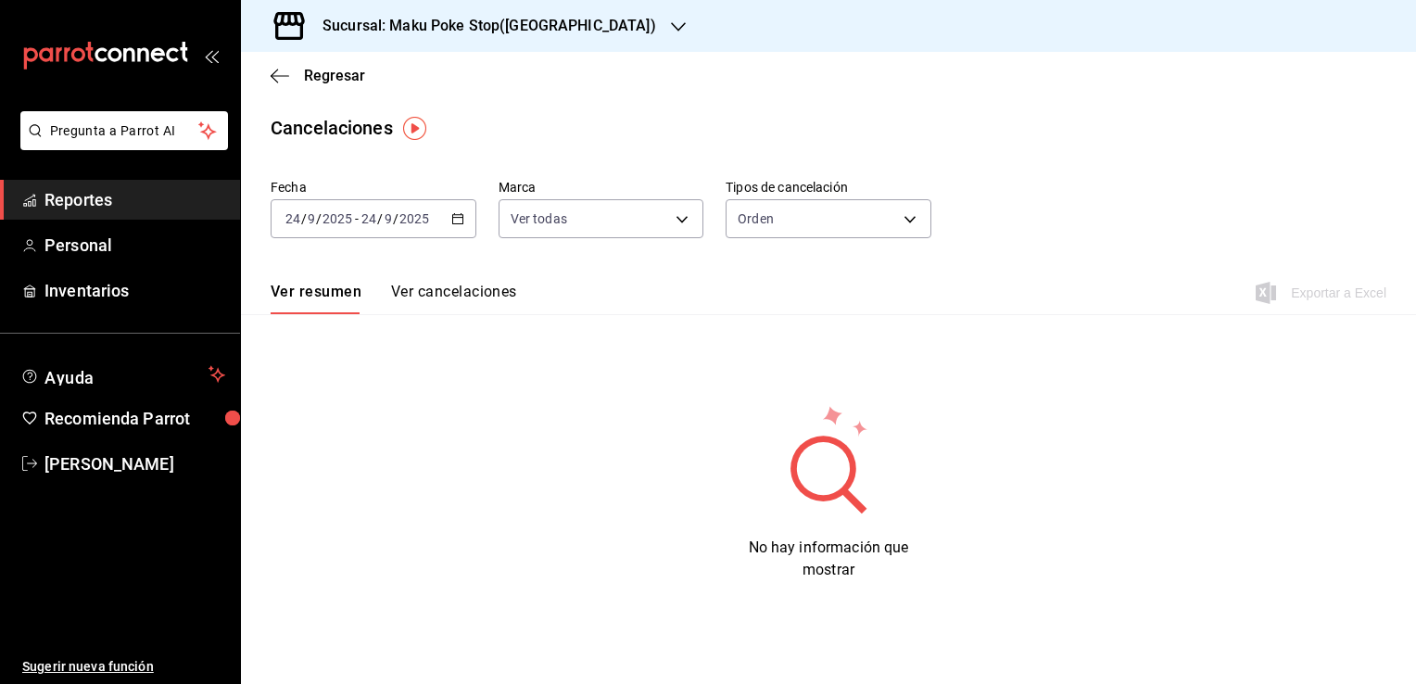
click at [458, 293] on button "Ver cancelaciones" at bounding box center [454, 299] width 126 height 32
click at [458, 293] on button "Ver cancelaciones" at bounding box center [451, 299] width 130 height 32
click at [456, 222] on icon "button" at bounding box center [457, 218] width 13 height 13
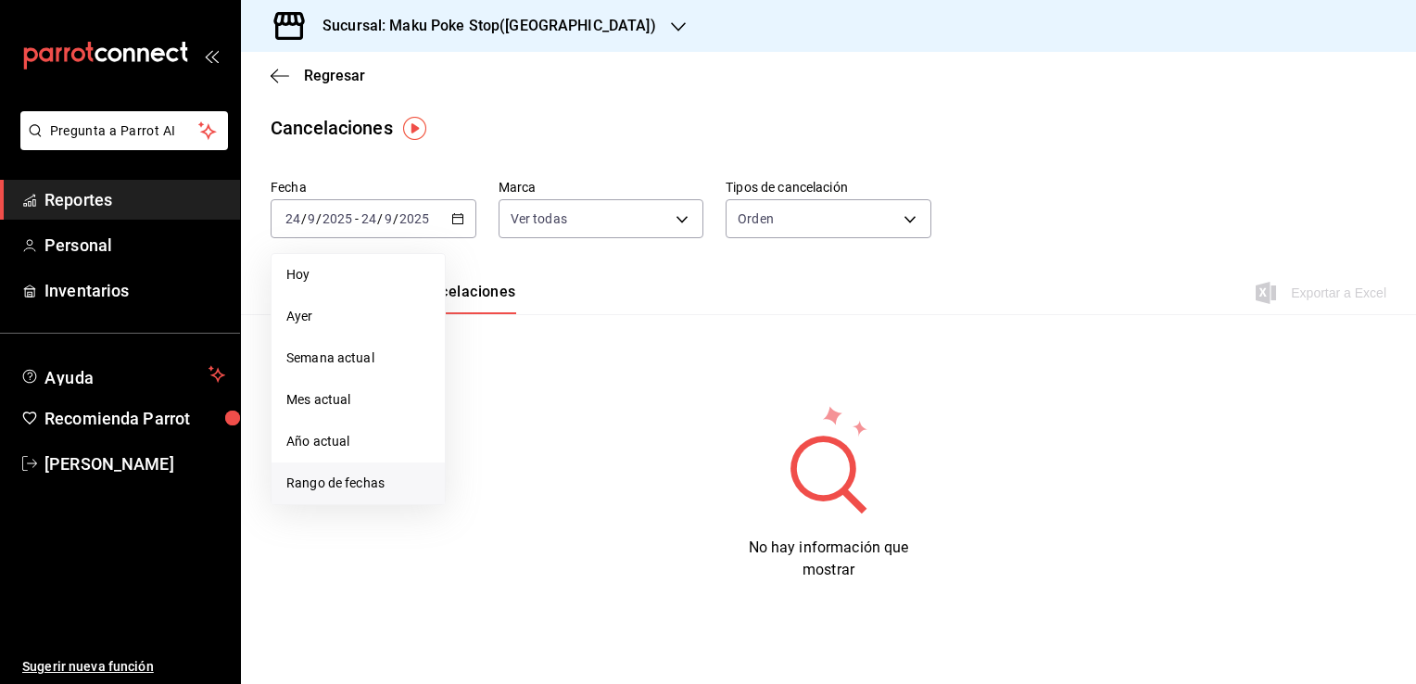
click at [354, 484] on span "Rango de fechas" at bounding box center [358, 482] width 144 height 19
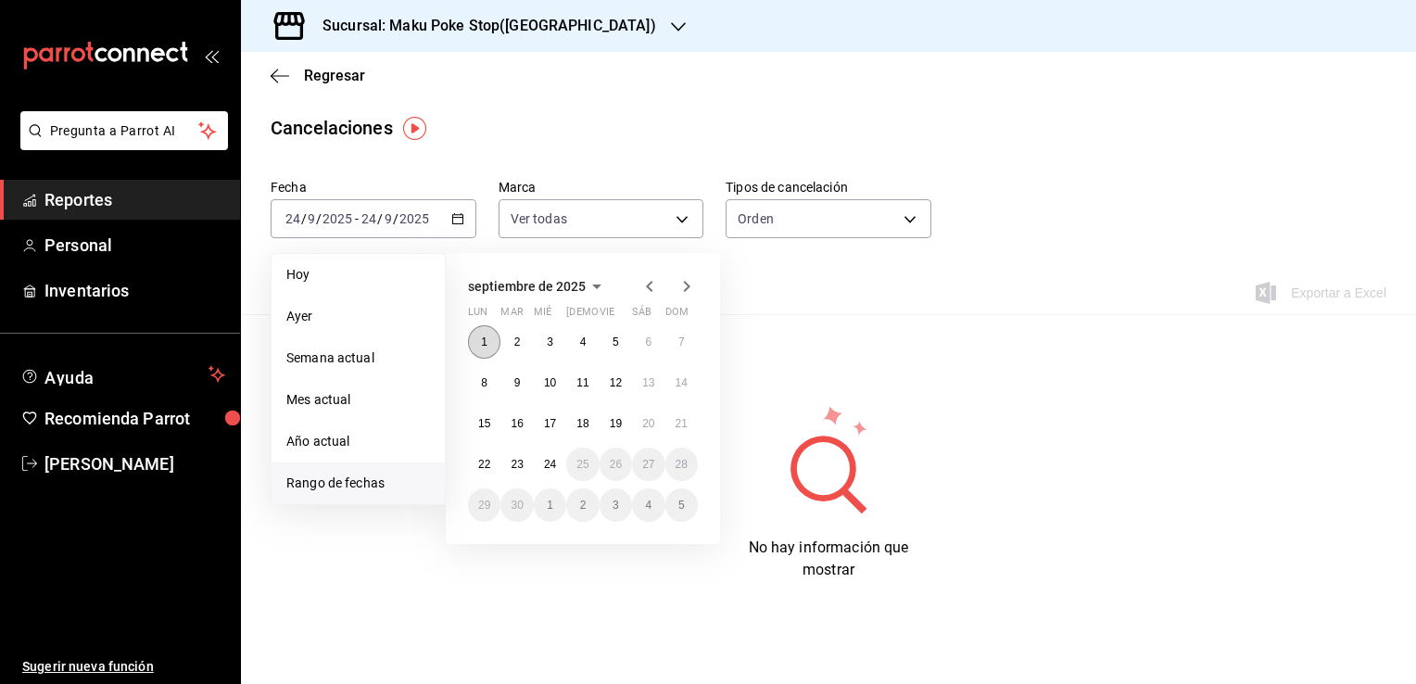
click at [478, 347] on button "1" at bounding box center [484, 341] width 32 height 33
click at [507, 465] on button "23" at bounding box center [516, 464] width 32 height 33
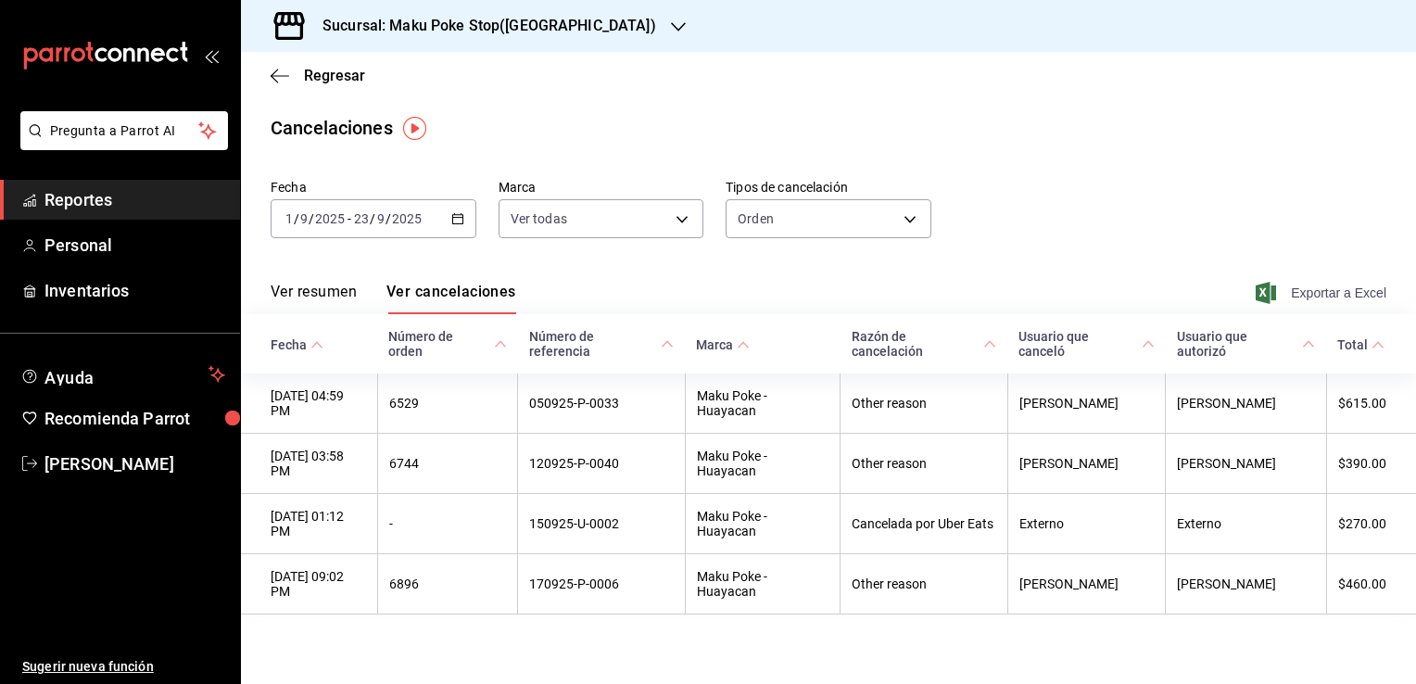
click at [1307, 297] on span "Exportar a Excel" at bounding box center [1322, 293] width 127 height 22
click at [85, 208] on span "Reportes" at bounding box center [134, 199] width 181 height 25
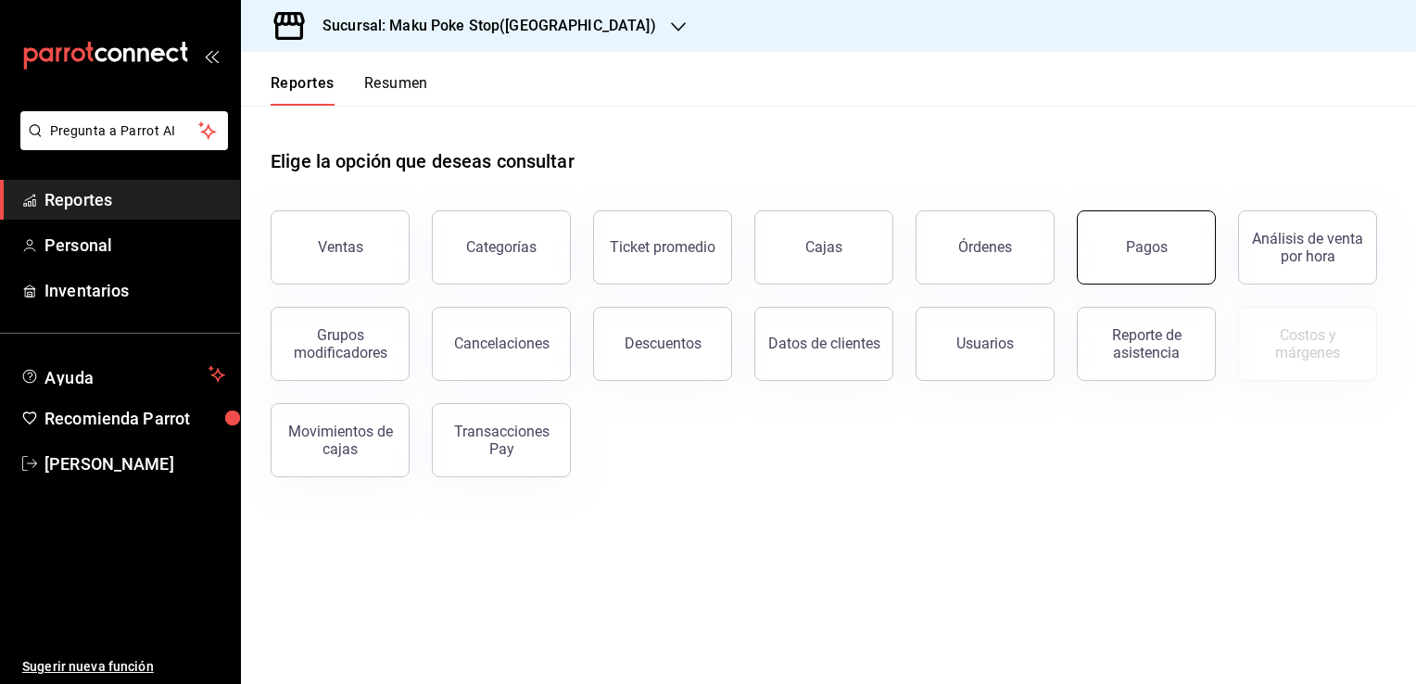
click at [1156, 248] on div "Pagos" at bounding box center [1147, 247] width 42 height 18
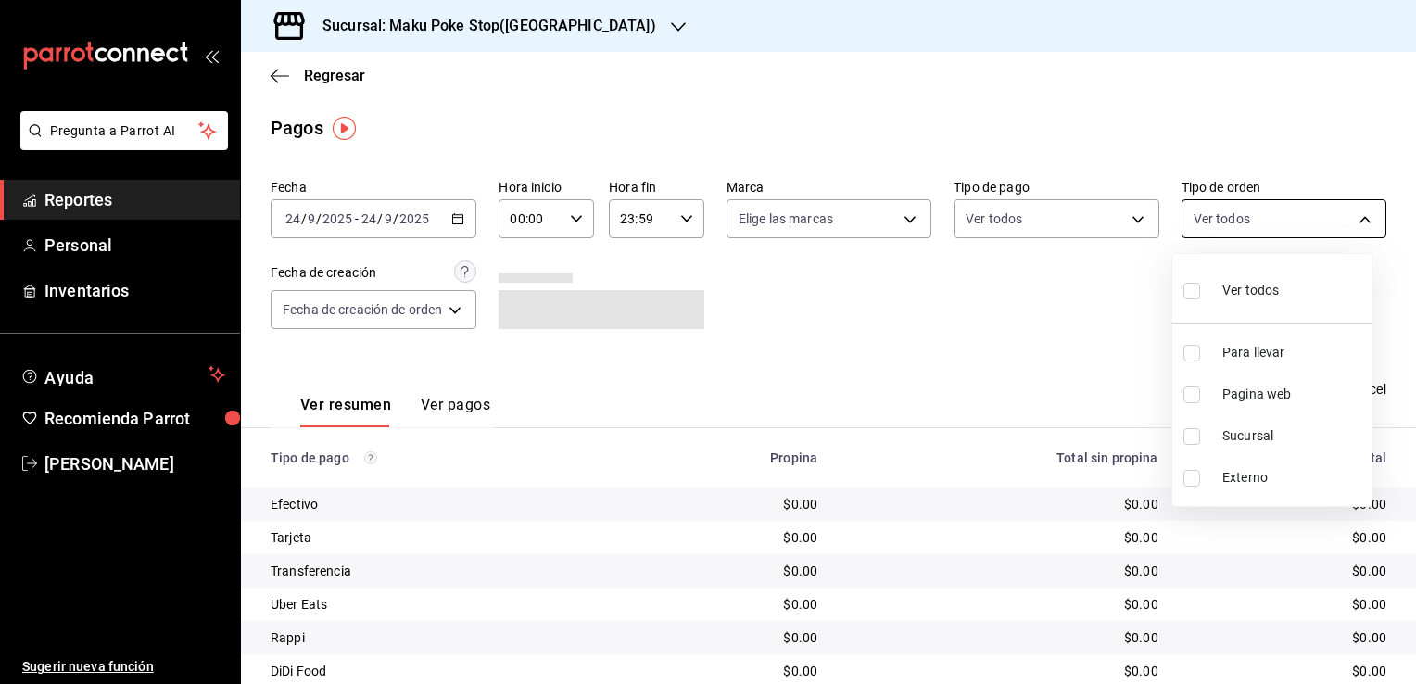
click at [1348, 217] on body "Pregunta a Parrot AI Reportes Personal Inventarios Ayuda Recomienda Parrot [PER…" at bounding box center [708, 342] width 1416 height 684
click at [1200, 388] on label at bounding box center [1195, 394] width 24 height 17
click at [1200, 388] on input "checkbox" at bounding box center [1191, 394] width 17 height 17
checkbox input "false"
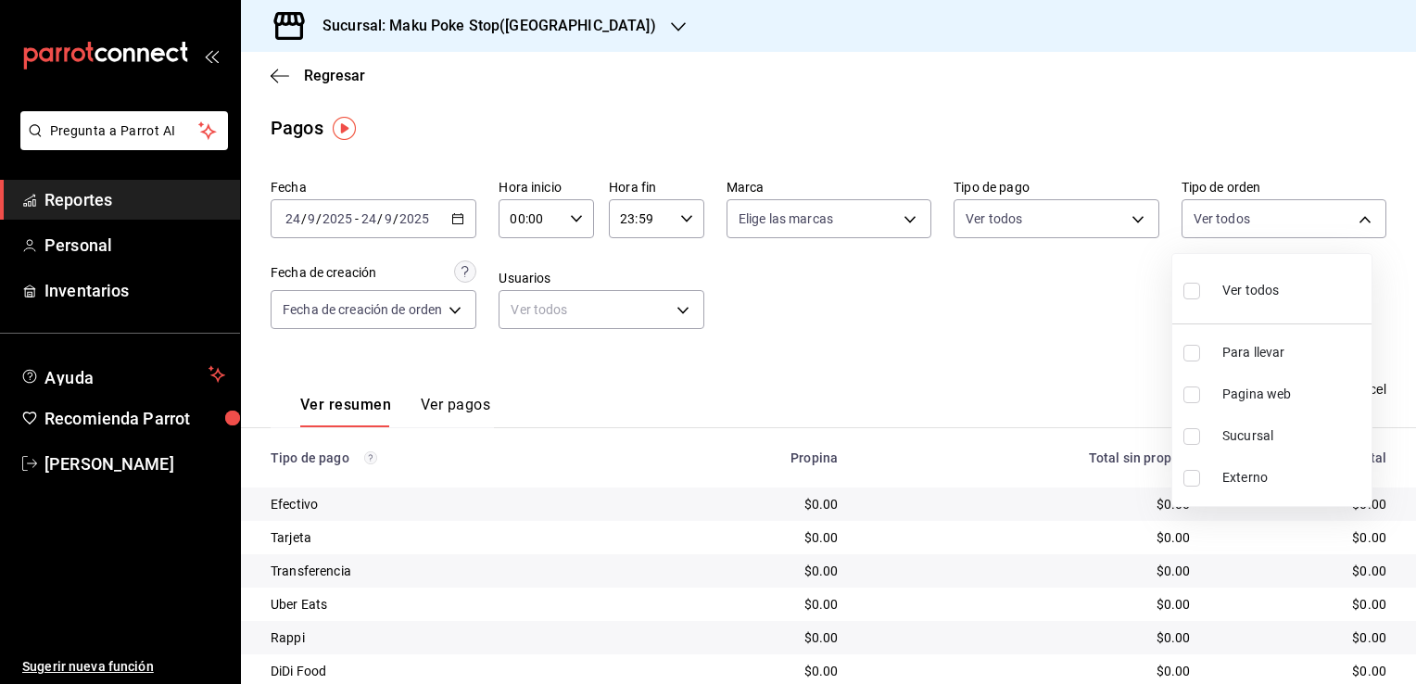
click at [1189, 395] on input "checkbox" at bounding box center [1191, 394] width 17 height 17
checkbox input "true"
type input "4735367c-7ed6-48bb-bfcd-9e8ea212a706"
click at [463, 221] on div at bounding box center [708, 342] width 1416 height 684
click at [463, 221] on icon "button" at bounding box center [457, 218] width 13 height 13
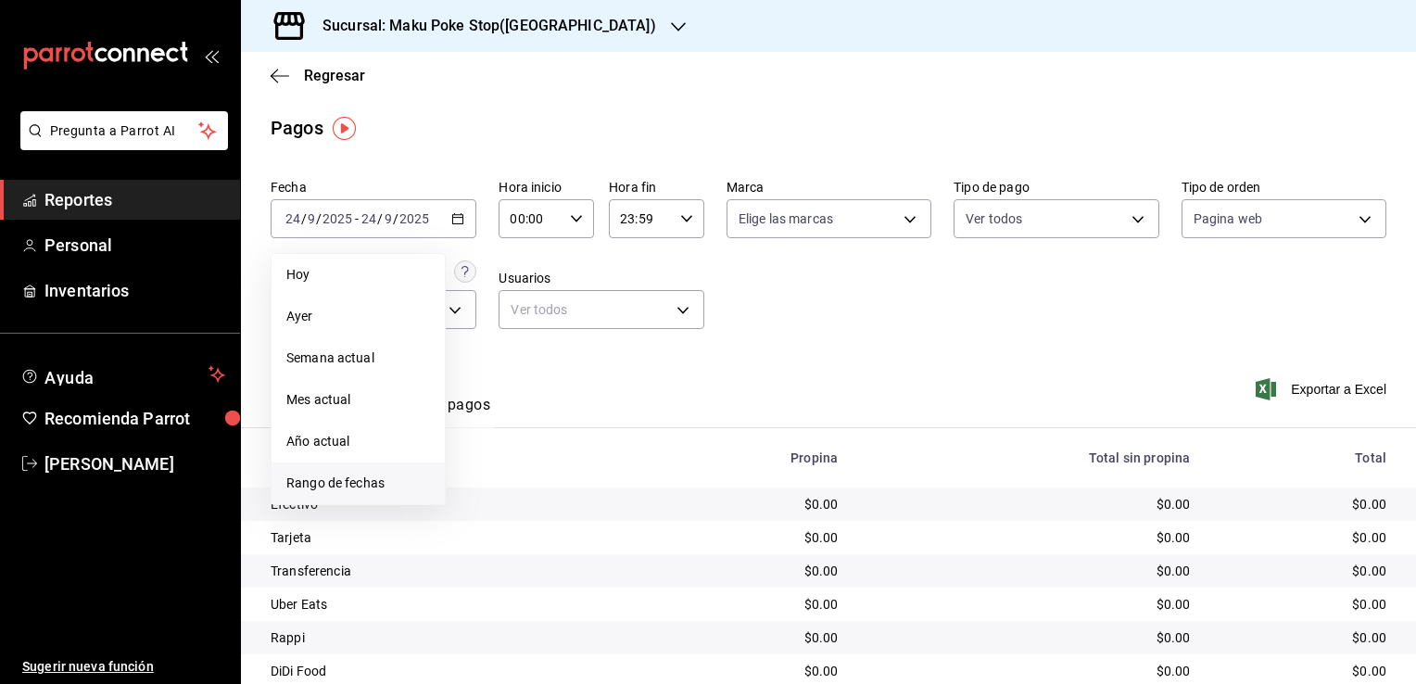
click at [327, 487] on span "Rango de fechas" at bounding box center [358, 482] width 144 height 19
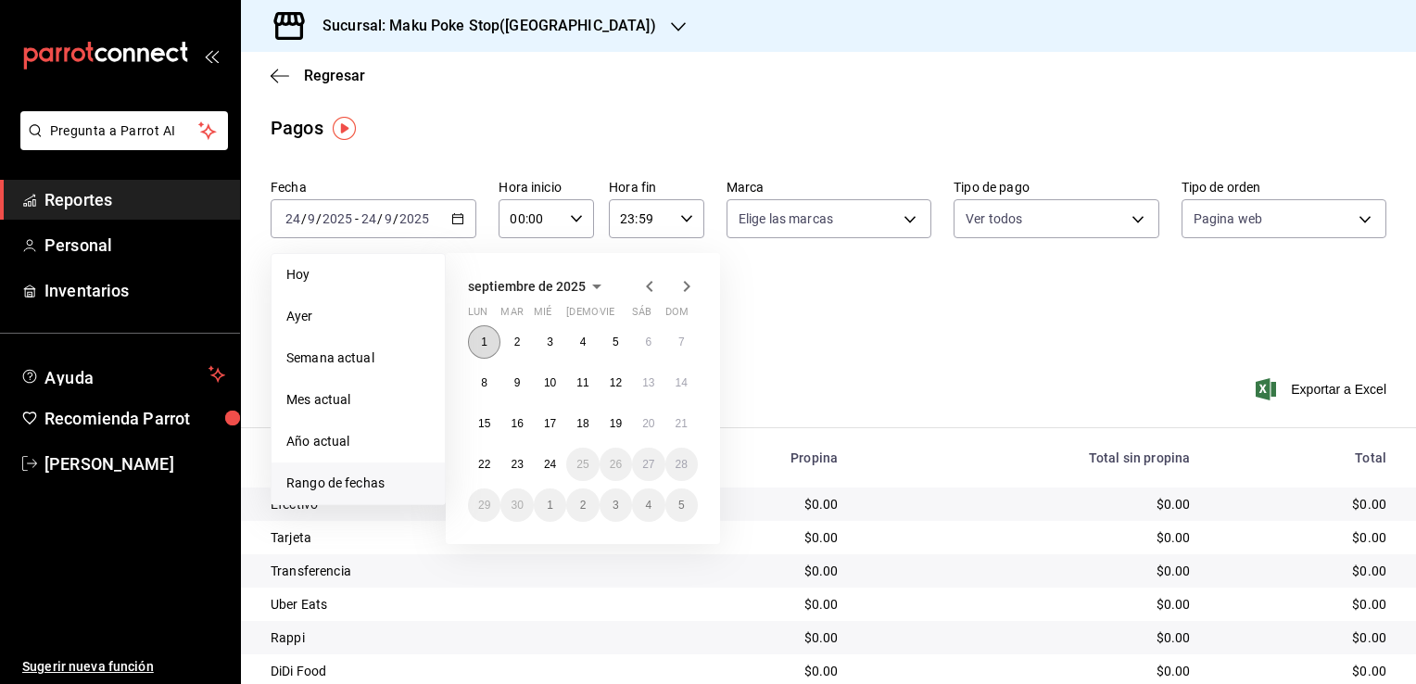
click at [478, 346] on button "1" at bounding box center [484, 341] width 32 height 33
click at [515, 473] on button "23" at bounding box center [516, 464] width 32 height 33
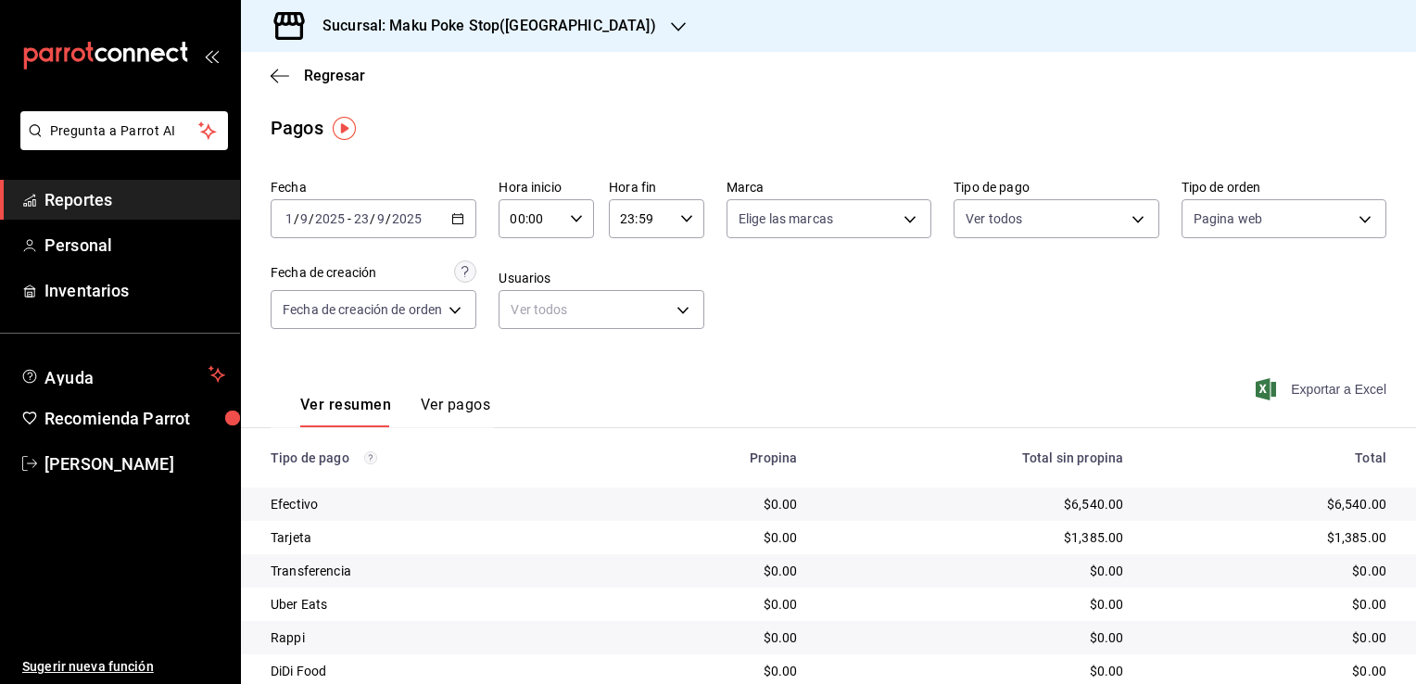
click at [1319, 389] on span "Exportar a Excel" at bounding box center [1322, 389] width 127 height 22
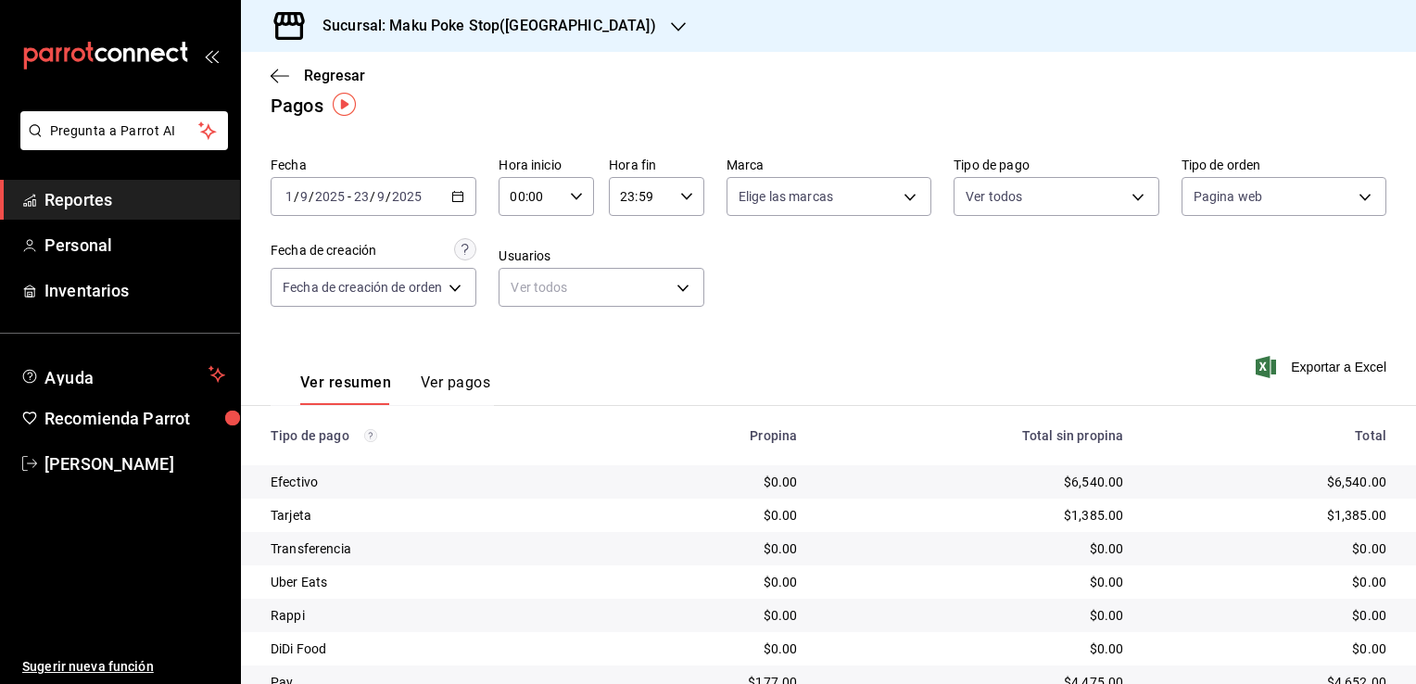
scroll to position [100, 0]
